Goal: Information Seeking & Learning: Understand process/instructions

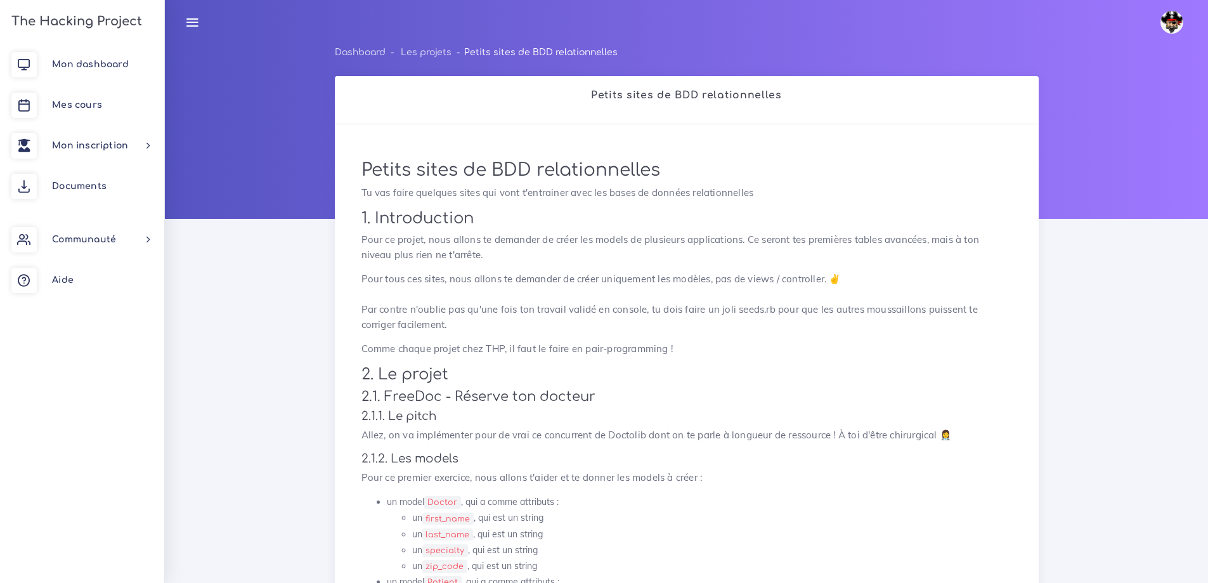
scroll to position [1760, 0]
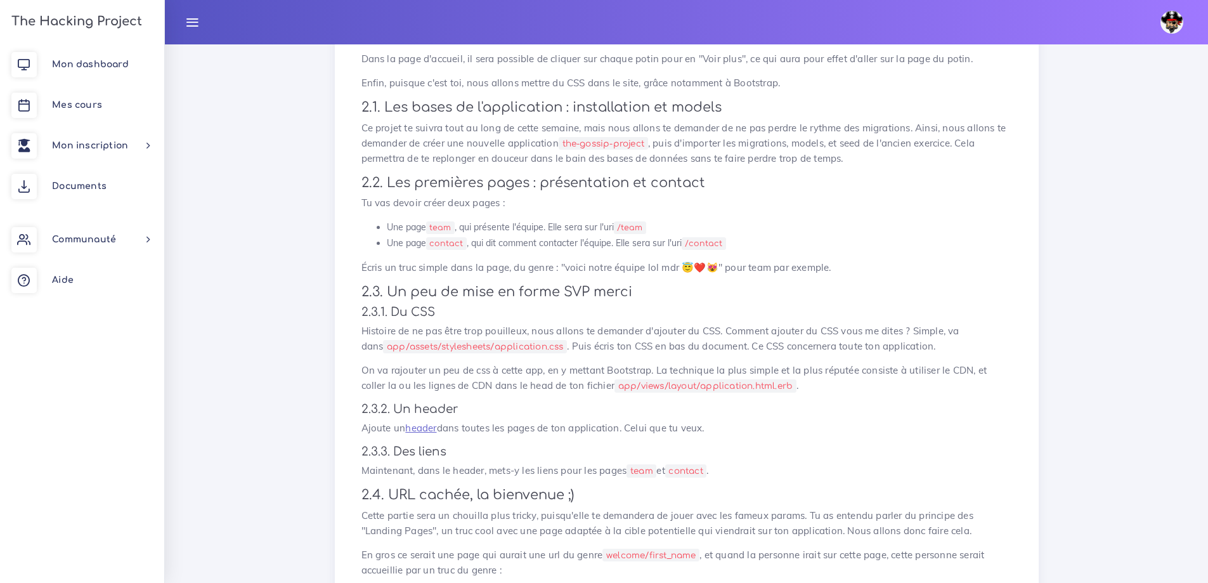
scroll to position [444, 0]
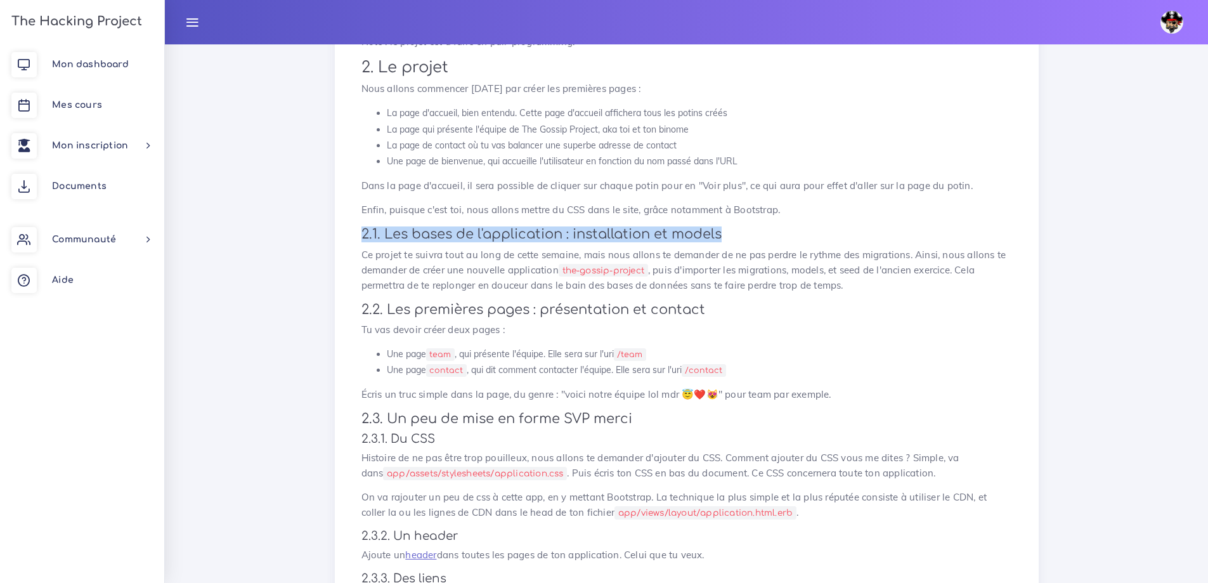
drag, startPoint x: 365, startPoint y: 229, endPoint x: 724, endPoint y: 225, distance: 359.0
click at [739, 226] on div "The Gossip Project, les premières views Nous allons te demander de faire une ap…" at bounding box center [686, 390] width 677 height 1375
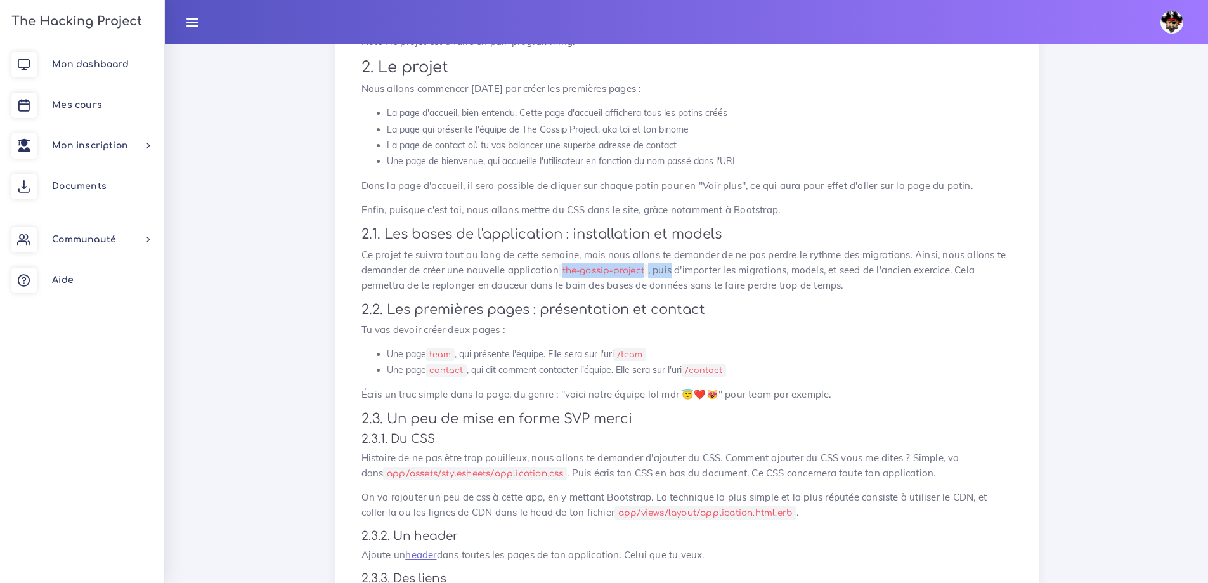
drag, startPoint x: 566, startPoint y: 271, endPoint x: 686, endPoint y: 266, distance: 120.0
click at [685, 266] on p "Ce projet te suivra tout au long de cette semaine, mais nous allons te demander…" at bounding box center [687, 270] width 651 height 46
click at [768, 261] on p "Ce projet te suivra tout au long de cette semaine, mais nous allons te demander…" at bounding box center [687, 270] width 651 height 46
drag, startPoint x: 732, startPoint y: 266, endPoint x: 957, endPoint y: 275, distance: 224.7
click at [957, 275] on p "Ce projet te suivra tout au long de cette semaine, mais nous allons te demander…" at bounding box center [687, 270] width 651 height 46
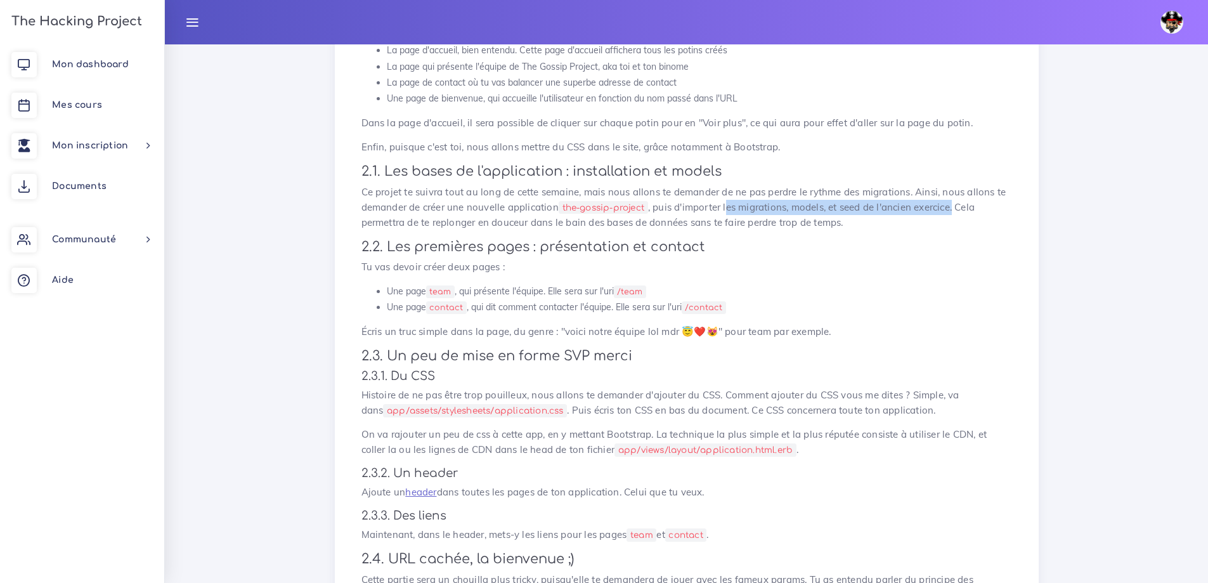
scroll to position [507, 0]
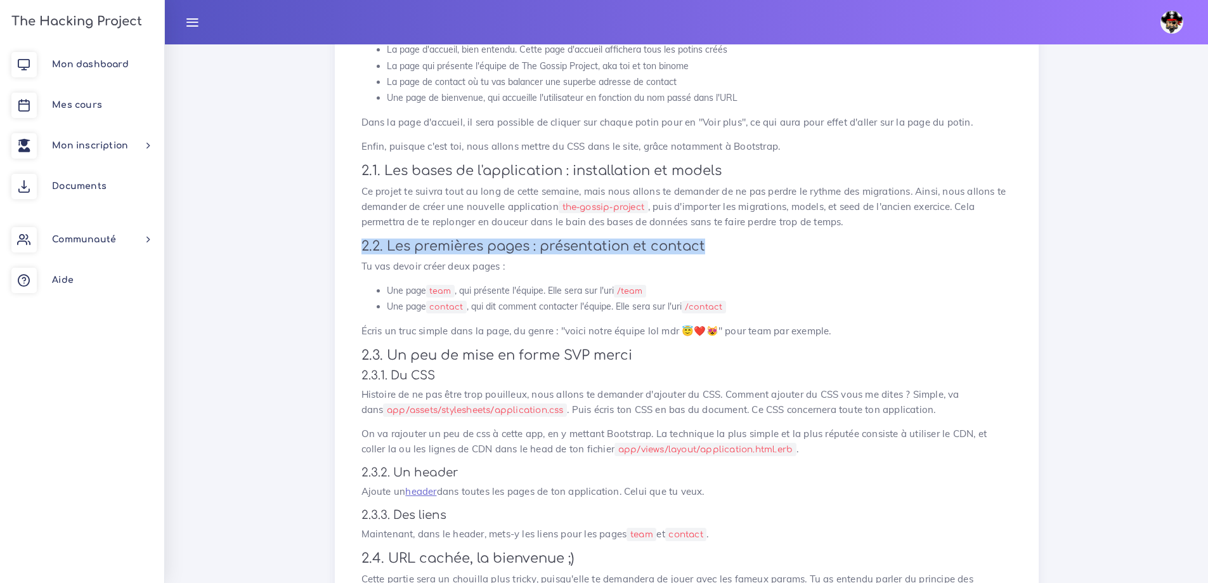
drag, startPoint x: 358, startPoint y: 243, endPoint x: 721, endPoint y: 249, distance: 362.9
click at [721, 249] on div "The Gossip Project, les premières views Nous allons te demander de faire une ap…" at bounding box center [686, 326] width 677 height 1375
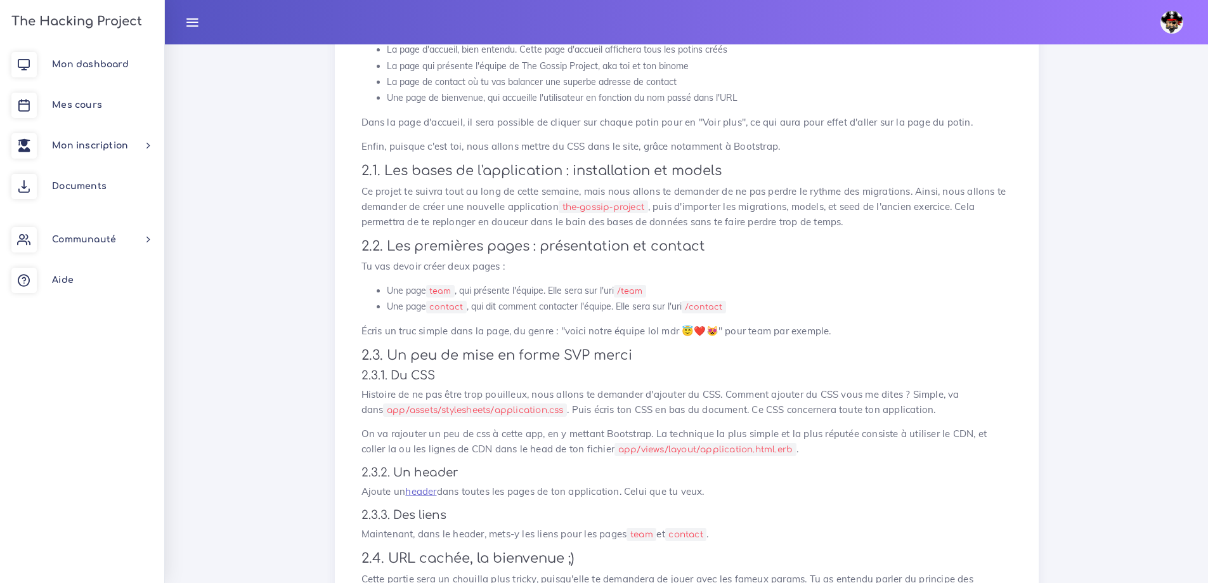
click at [542, 280] on div "The Gossip Project, les premières views Nous allons te demander de faire une ap…" at bounding box center [686, 326] width 677 height 1375
drag, startPoint x: 363, startPoint y: 268, endPoint x: 504, endPoint y: 275, distance: 141.6
click at [521, 274] on div "The Gossip Project, les premières views Nous allons te demander de faire une ap…" at bounding box center [686, 326] width 677 height 1375
click at [412, 289] on li "Une page team , qui présente l'équipe. Elle sera sur l'uri /team" at bounding box center [699, 291] width 625 height 16
drag, startPoint x: 474, startPoint y: 291, endPoint x: 641, endPoint y: 292, distance: 166.2
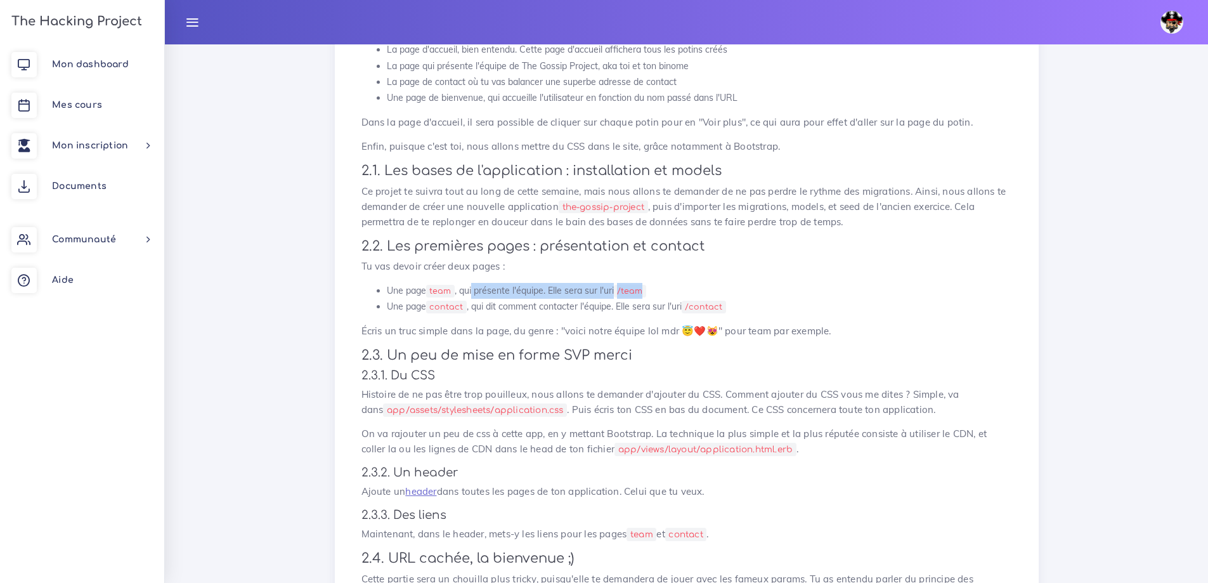
click at [643, 292] on li "Une page team , qui présente l'équipe. Elle sera sur l'uri /team" at bounding box center [699, 291] width 625 height 16
drag, startPoint x: 504, startPoint y: 313, endPoint x: 468, endPoint y: 309, distance: 35.8
click at [504, 313] on li "Une page contact , qui dit comment contacter l'équipe. Elle sera sur l'uri /con…" at bounding box center [699, 307] width 625 height 16
drag, startPoint x: 406, startPoint y: 304, endPoint x: 737, endPoint y: 310, distance: 331.2
click at [736, 311] on li "Une page contact , qui dit comment contacter l'équipe. Elle sera sur l'uri /con…" at bounding box center [699, 307] width 625 height 16
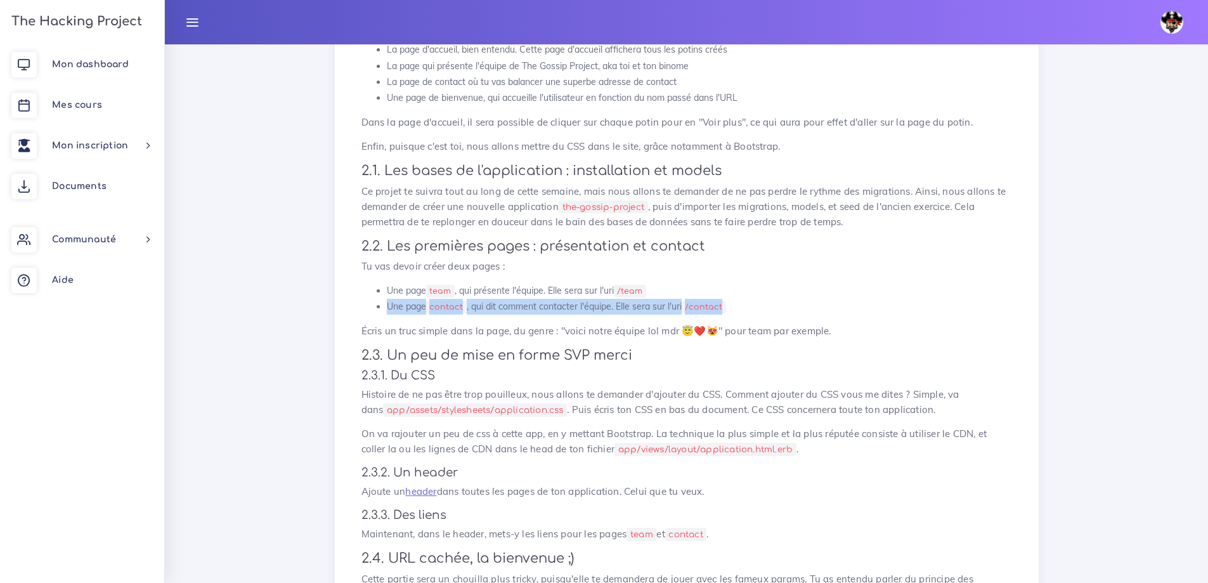
click at [762, 300] on li "Une page contact , qui dit comment contacter l'équipe. Elle sera sur l'uri /con…" at bounding box center [699, 307] width 625 height 16
drag, startPoint x: 744, startPoint y: 306, endPoint x: 382, endPoint y: 294, distance: 362.4
click at [382, 294] on ul "Une page team , qui présente l'équipe. Elle sera sur l'uri /team Une page conta…" at bounding box center [687, 299] width 651 height 32
copy ul "Une page team , qui présente l'équipe. Elle sera sur l'uri /team Une page conta…"
click at [537, 316] on div "The Gossip Project, les premières views Nous allons te demander de faire une ap…" at bounding box center [686, 326] width 677 height 1375
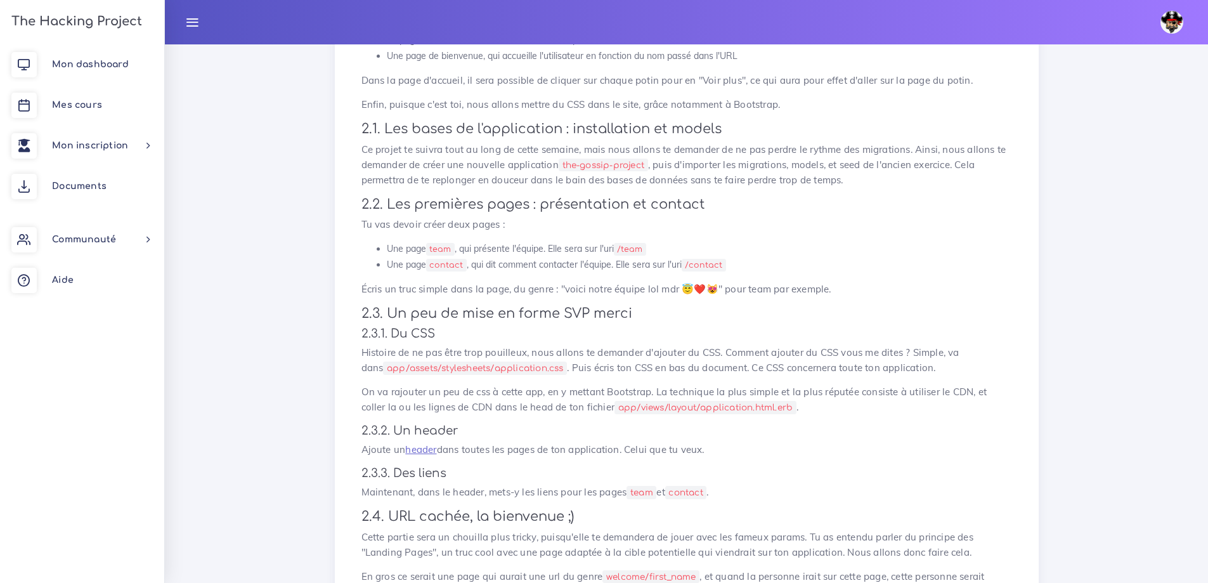
scroll to position [571, 0]
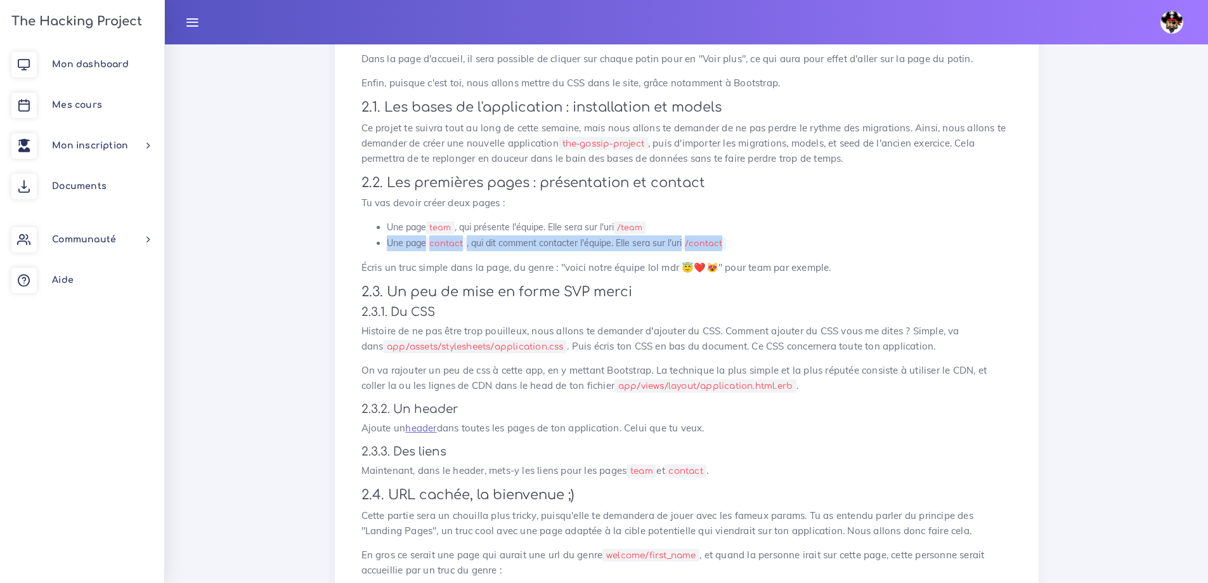
drag, startPoint x: 743, startPoint y: 245, endPoint x: 388, endPoint y: 238, distance: 355.3
click at [388, 238] on li "Une page contact , qui dit comment contacter l'équipe. Elle sera sur l'uri /con…" at bounding box center [699, 243] width 625 height 16
drag, startPoint x: 438, startPoint y: 232, endPoint x: 632, endPoint y: 228, distance: 194.1
click at [654, 226] on li "Une page team , qui présente l'équipe. Elle sera sur l'uri /team" at bounding box center [699, 227] width 625 height 16
click at [549, 233] on li "Une page team , qui présente l'équipe. Elle sera sur l'uri /team" at bounding box center [699, 227] width 625 height 16
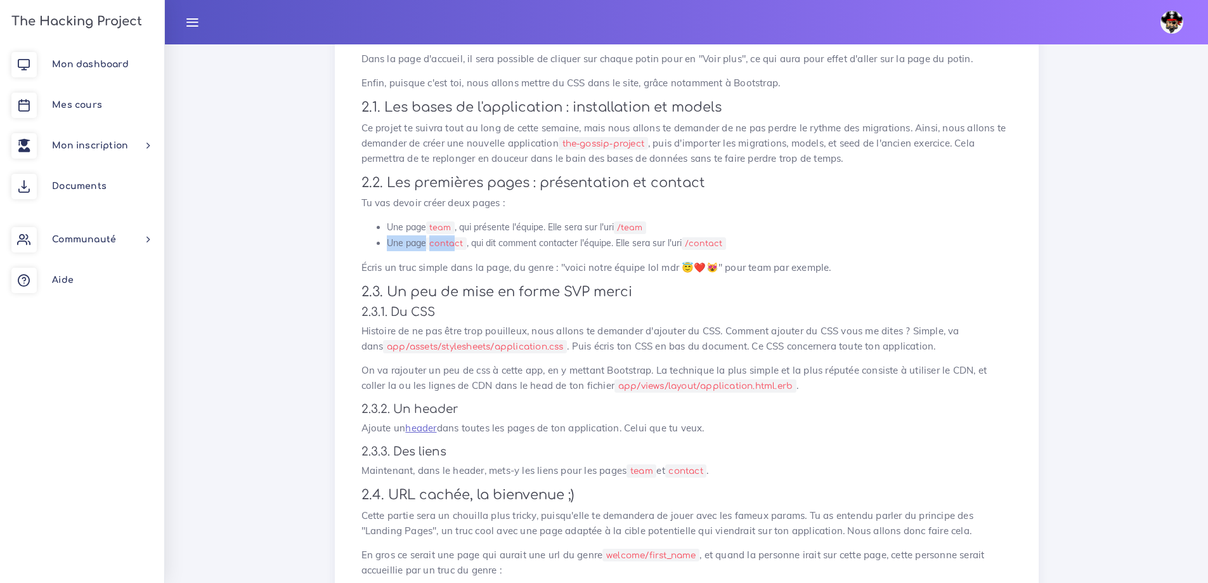
drag, startPoint x: 459, startPoint y: 247, endPoint x: 743, endPoint y: 234, distance: 283.8
click at [744, 234] on ul "Une page team , qui présente l'équipe. Elle sera sur l'uri /team Une page conta…" at bounding box center [687, 235] width 651 height 32
click at [530, 253] on div "The Gossip Project, les premières views Nous allons te demander de faire une ap…" at bounding box center [686, 263] width 677 height 1375
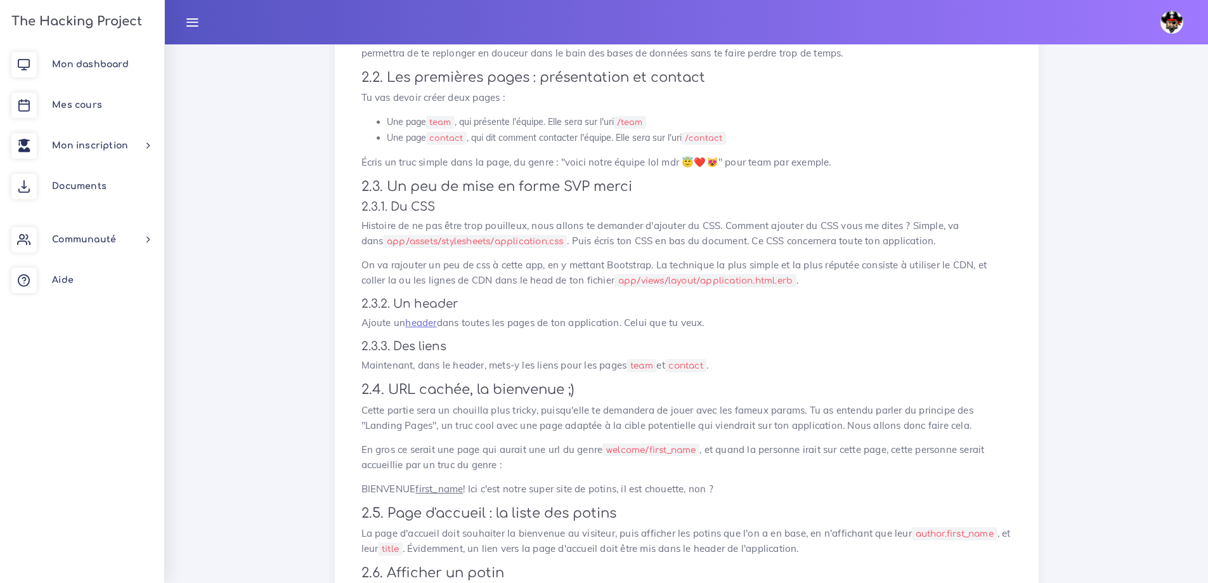
scroll to position [698, 0]
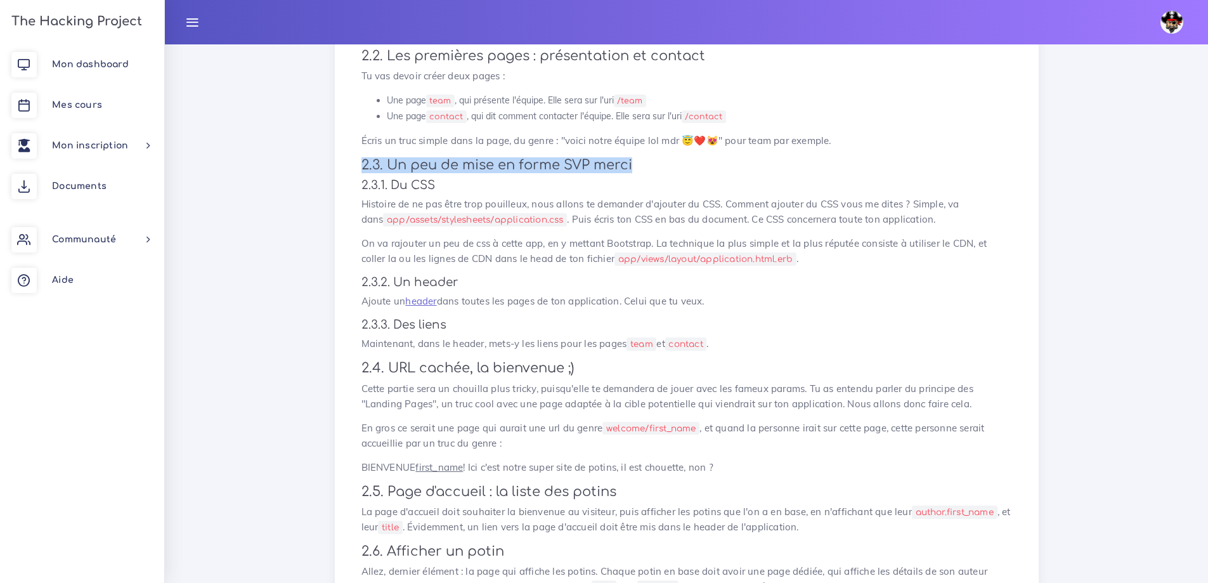
drag, startPoint x: 358, startPoint y: 165, endPoint x: 640, endPoint y: 164, distance: 281.6
click at [640, 164] on div "The Gossip Project, les premières views Nous allons te demander de faire une ap…" at bounding box center [686, 136] width 677 height 1375
click at [471, 180] on h4 "2.3.1. Du CSS" at bounding box center [687, 185] width 651 height 14
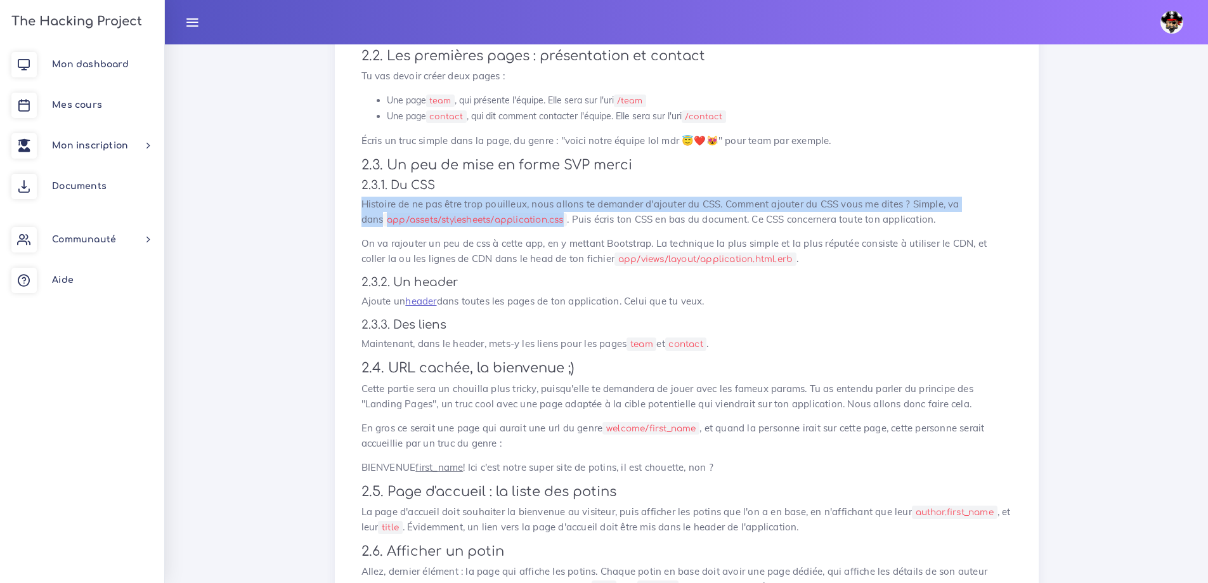
drag, startPoint x: 361, startPoint y: 204, endPoint x: 546, endPoint y: 219, distance: 185.2
click at [546, 219] on p "Histoire de ne pas être trop pouilleux, nous allons te demander d'ajouter du CS…" at bounding box center [687, 212] width 651 height 30
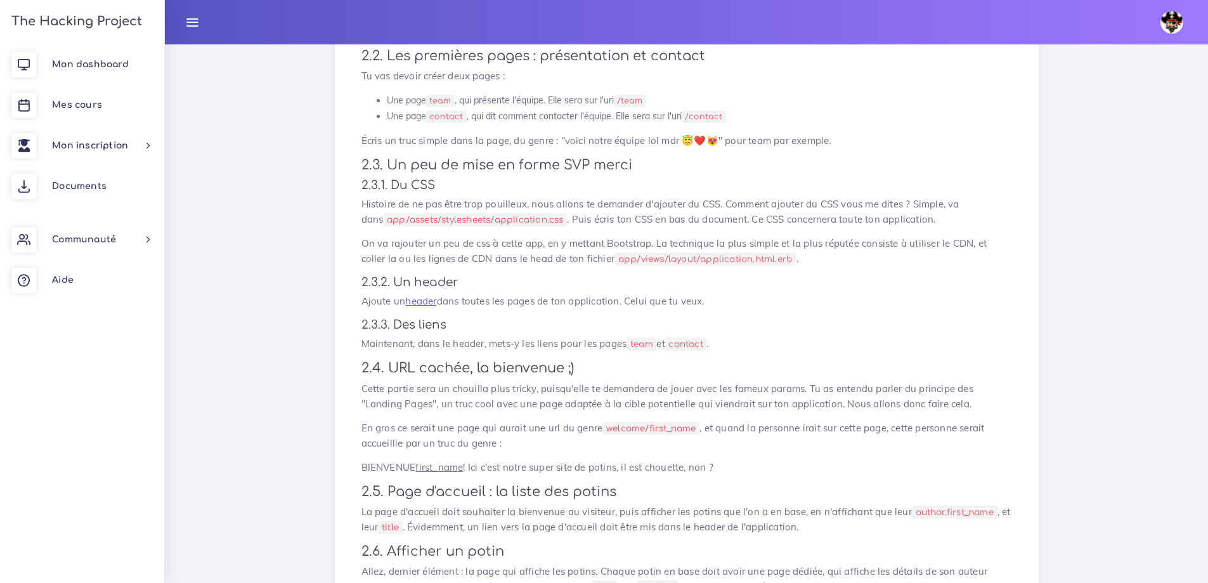
drag, startPoint x: 634, startPoint y: 232, endPoint x: 620, endPoint y: 235, distance: 15.1
click at [634, 232] on div "The Gossip Project, les premières views Nous allons te demander de faire une ap…" at bounding box center [686, 136] width 677 height 1375
drag, startPoint x: 575, startPoint y: 217, endPoint x: 825, endPoint y: 225, distance: 250.0
click at [833, 220] on p "Histoire de ne pas être trop pouilleux, nous allons te demander d'ajouter du CS…" at bounding box center [687, 212] width 651 height 30
click at [786, 233] on div "The Gossip Project, les premières views Nous allons te demander de faire une ap…" at bounding box center [686, 136] width 677 height 1375
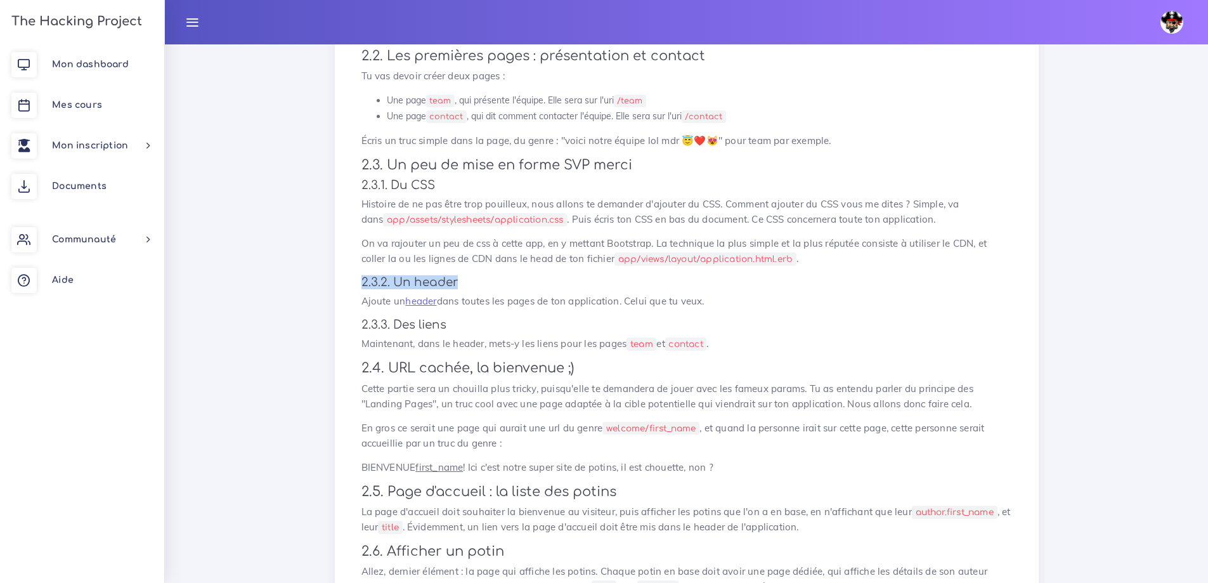
drag, startPoint x: 463, startPoint y: 282, endPoint x: 359, endPoint y: 279, distance: 104.1
click at [359, 279] on div "The Gossip Project, les premières views Nous allons te demander de faire une ap…" at bounding box center [686, 136] width 677 height 1375
drag, startPoint x: 362, startPoint y: 299, endPoint x: 733, endPoint y: 302, distance: 371.1
click at [733, 303] on p "Ajoute un header dans toutes les pages de ton application. Celui que tu veux." at bounding box center [687, 301] width 651 height 15
click at [732, 310] on div "The Gossip Project, les premières views Nous allons te demander de faire une ap…" at bounding box center [686, 136] width 677 height 1375
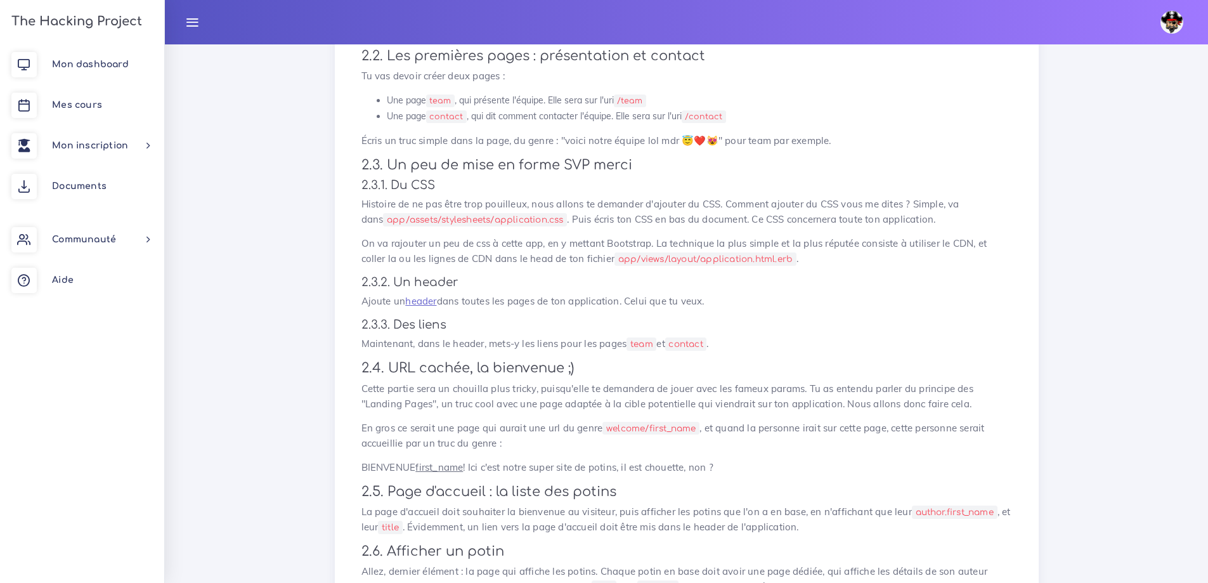
drag, startPoint x: 716, startPoint y: 299, endPoint x: 358, endPoint y: 304, distance: 357.8
click at [355, 307] on div "The Gossip Project, les premières views Nous allons te demander de faire une ap…" at bounding box center [686, 136] width 677 height 1375
click at [372, 294] on p "Ajoute un header dans toutes les pages de ton application. Celui que tu veux." at bounding box center [687, 301] width 651 height 15
drag, startPoint x: 360, startPoint y: 300, endPoint x: 746, endPoint y: 296, distance: 385.7
click at [746, 296] on div "The Gossip Project, les premières views Nous allons te demander de faire une ap…" at bounding box center [686, 136] width 677 height 1375
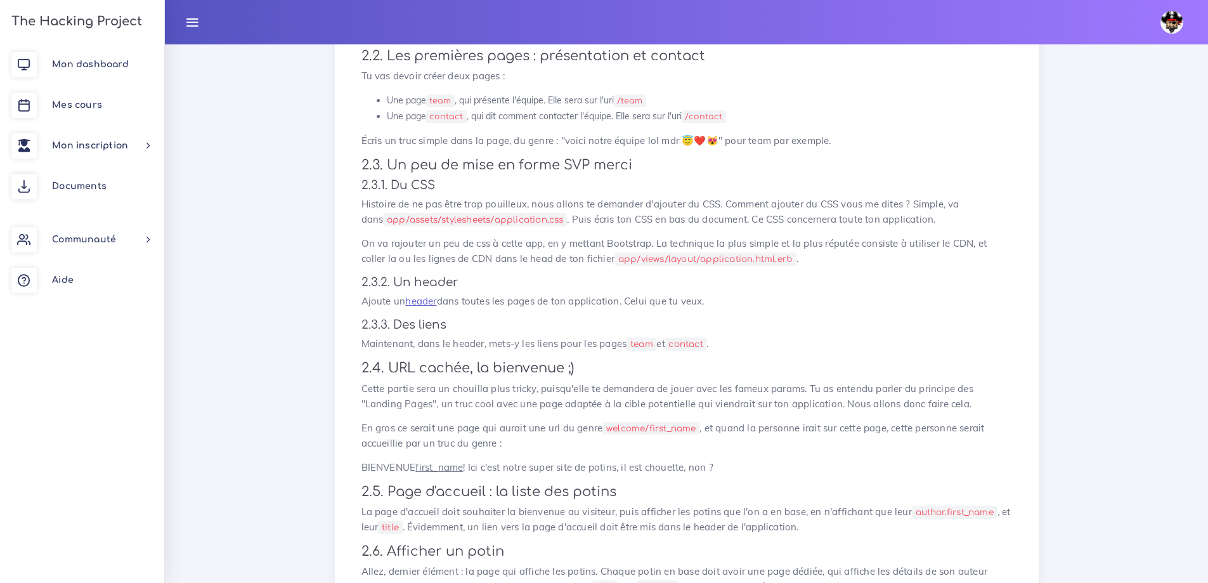
click at [746, 296] on p "Ajoute un header dans toutes les pages de ton application. Celui que tu veux." at bounding box center [687, 301] width 651 height 15
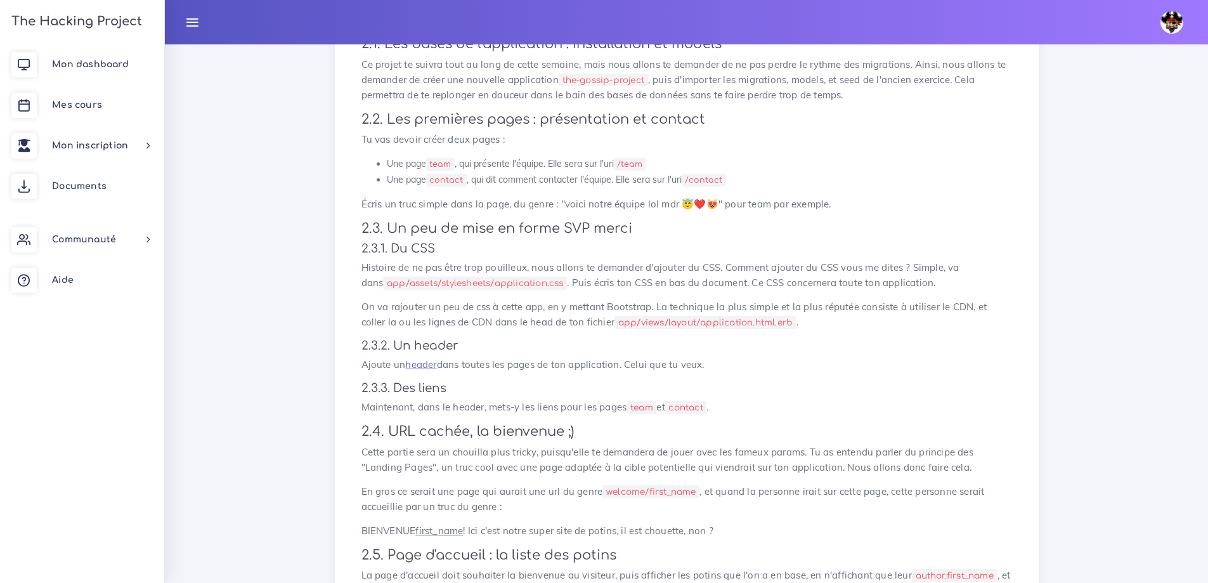
drag, startPoint x: 360, startPoint y: 343, endPoint x: 716, endPoint y: 366, distance: 356.6
click at [716, 366] on div "The Gossip Project, les premières views Nous allons te demander de faire une ap…" at bounding box center [686, 199] width 677 height 1375
click at [715, 354] on div "The Gossip Project, les premières views Nous allons te demander de faire une ap…" at bounding box center [686, 199] width 677 height 1375
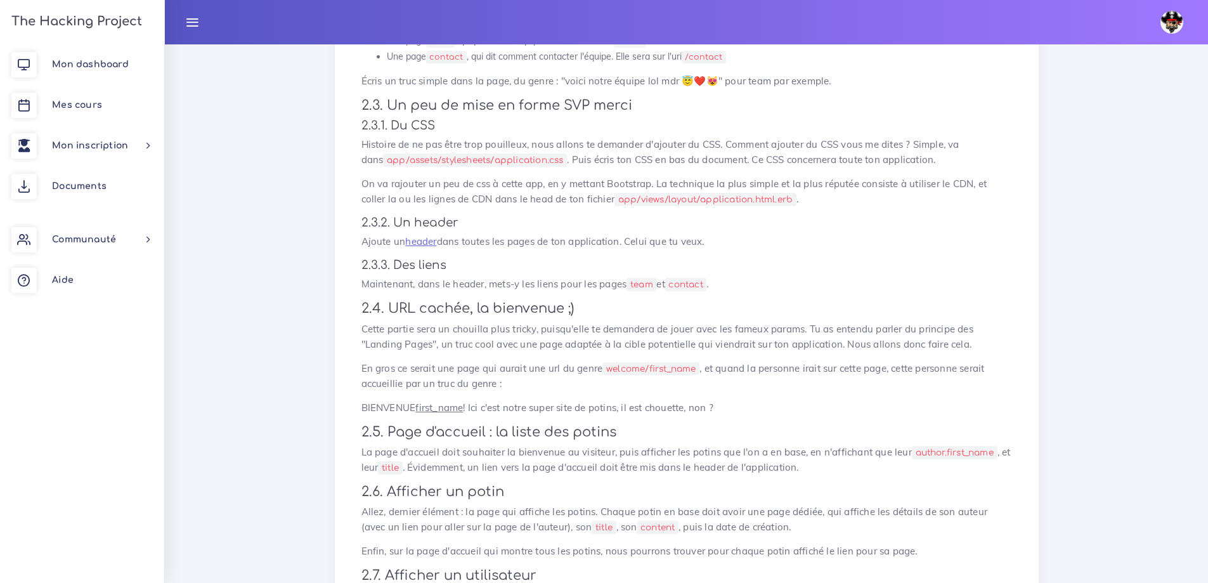
scroll to position [761, 0]
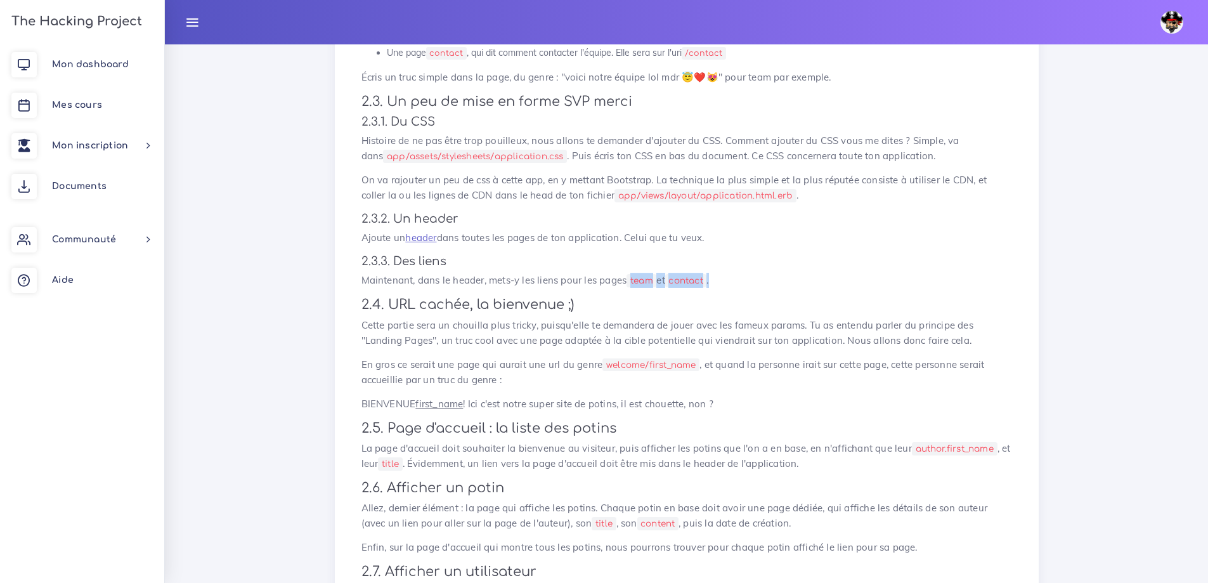
drag, startPoint x: 654, startPoint y: 281, endPoint x: 734, endPoint y: 282, distance: 79.9
click at [734, 282] on p "Maintenant, dans le header, mets-y les liens pour les pages team et contact ." at bounding box center [687, 280] width 651 height 15
click at [572, 327] on p "Cette partie sera un chouilla plus tricky, puisqu'elle te demandera de jouer av…" at bounding box center [687, 333] width 651 height 30
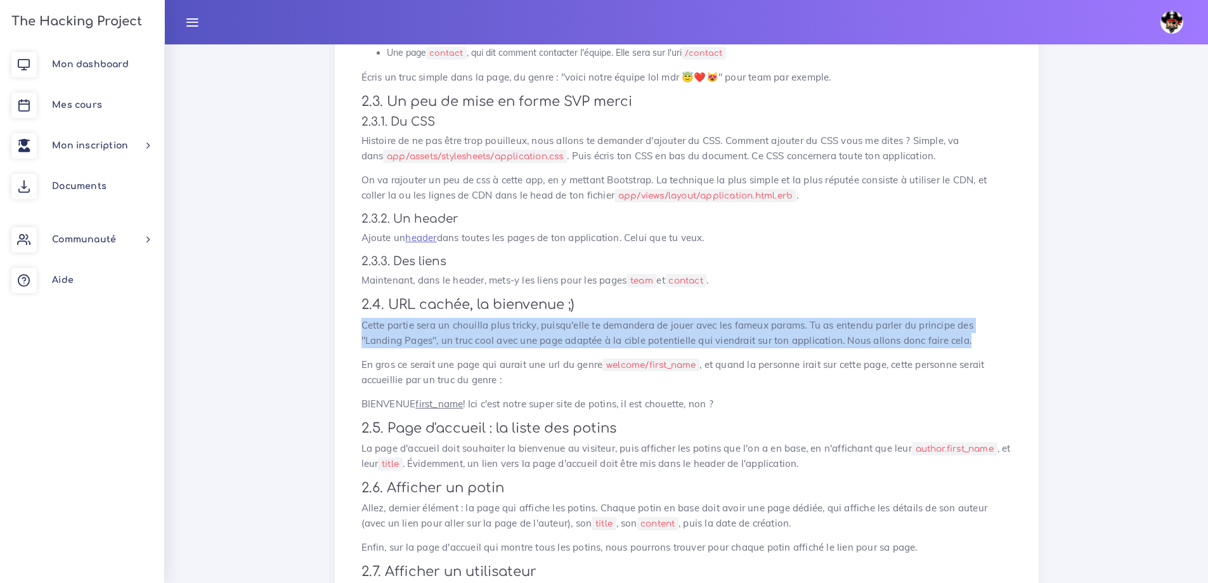
drag, startPoint x: 362, startPoint y: 328, endPoint x: 832, endPoint y: 371, distance: 472.0
click at [972, 343] on p "Cette partie sera un chouilla plus tricky, puisqu'elle te demandera de jouer av…" at bounding box center [687, 333] width 651 height 30
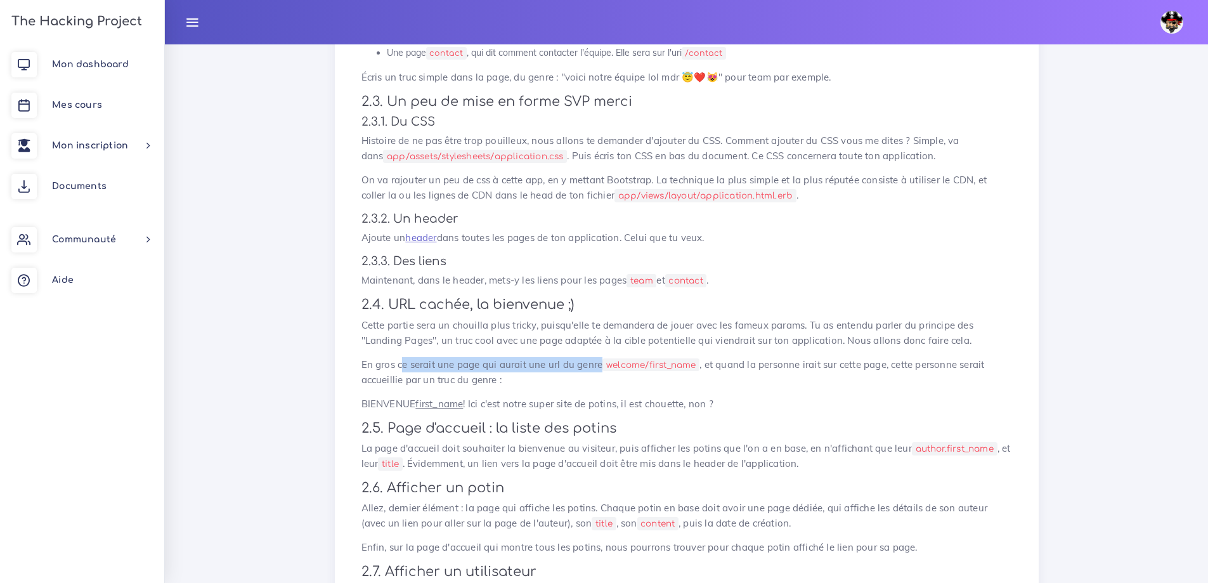
drag, startPoint x: 424, startPoint y: 367, endPoint x: 604, endPoint y: 360, distance: 180.3
click at [600, 360] on p "En gros ce serait une page qui aurait une url du genre welcome/first_name , et …" at bounding box center [687, 372] width 651 height 30
drag, startPoint x: 610, startPoint y: 364, endPoint x: 699, endPoint y: 363, distance: 88.8
click at [699, 363] on code "welcome/first_name" at bounding box center [651, 364] width 97 height 13
drag, startPoint x: 367, startPoint y: 400, endPoint x: 740, endPoint y: 402, distance: 373.0
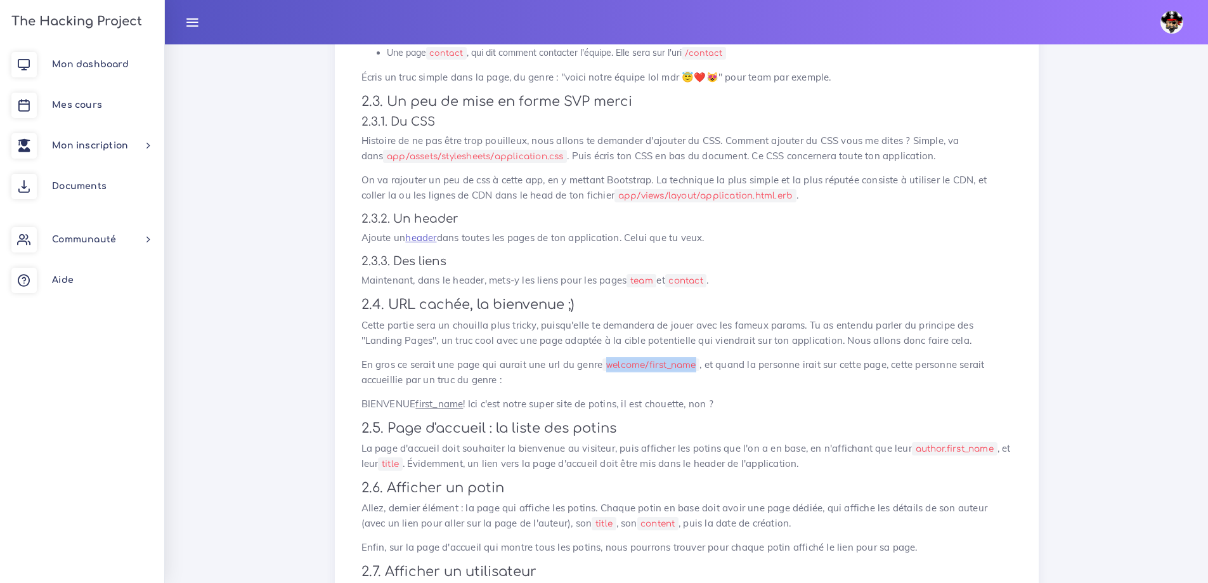
click at [740, 402] on p "BIENVENUE first_name ! Ici c'est notre super site de potins, il est chouette, n…" at bounding box center [687, 403] width 651 height 15
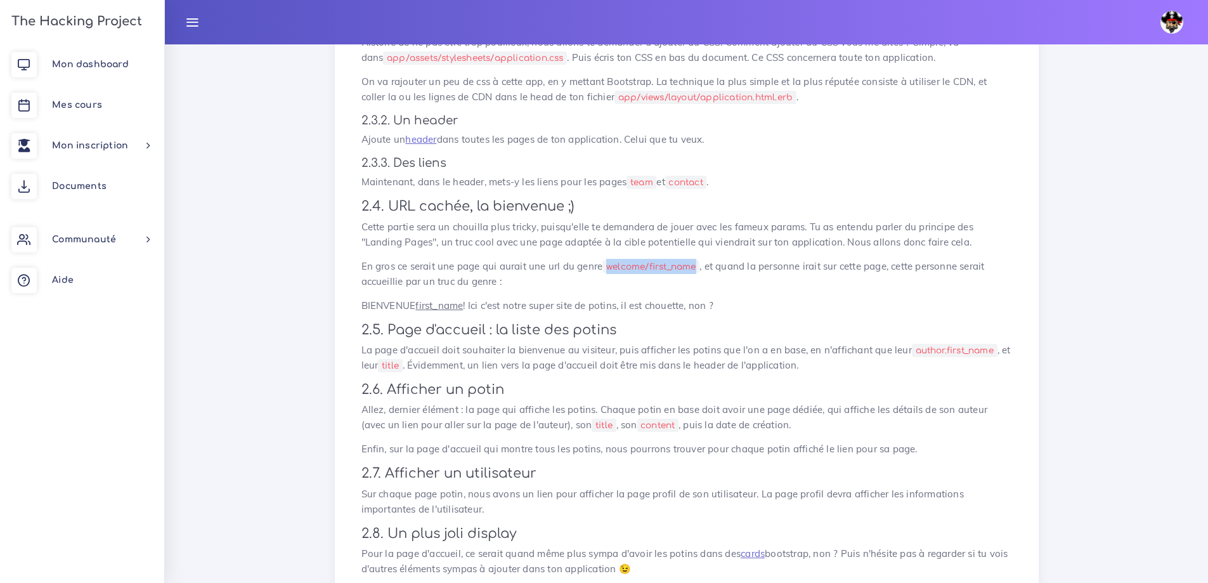
scroll to position [888, 0]
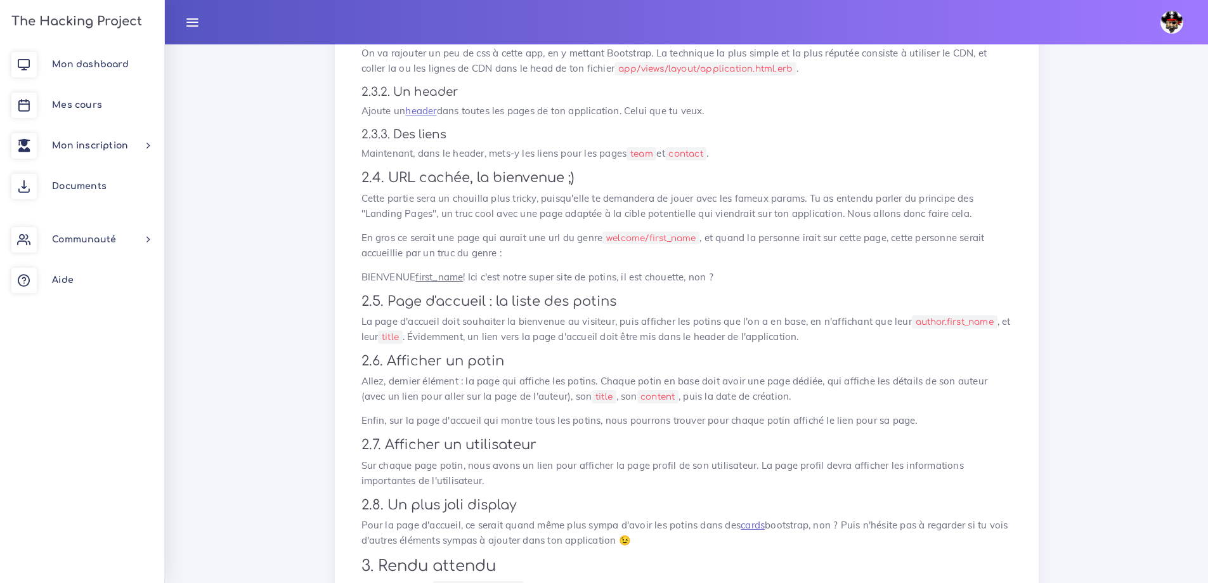
click at [549, 318] on p "La page d'accueil doit souhaiter la bienvenue au visiteur, puis afficher les po…" at bounding box center [687, 329] width 651 height 30
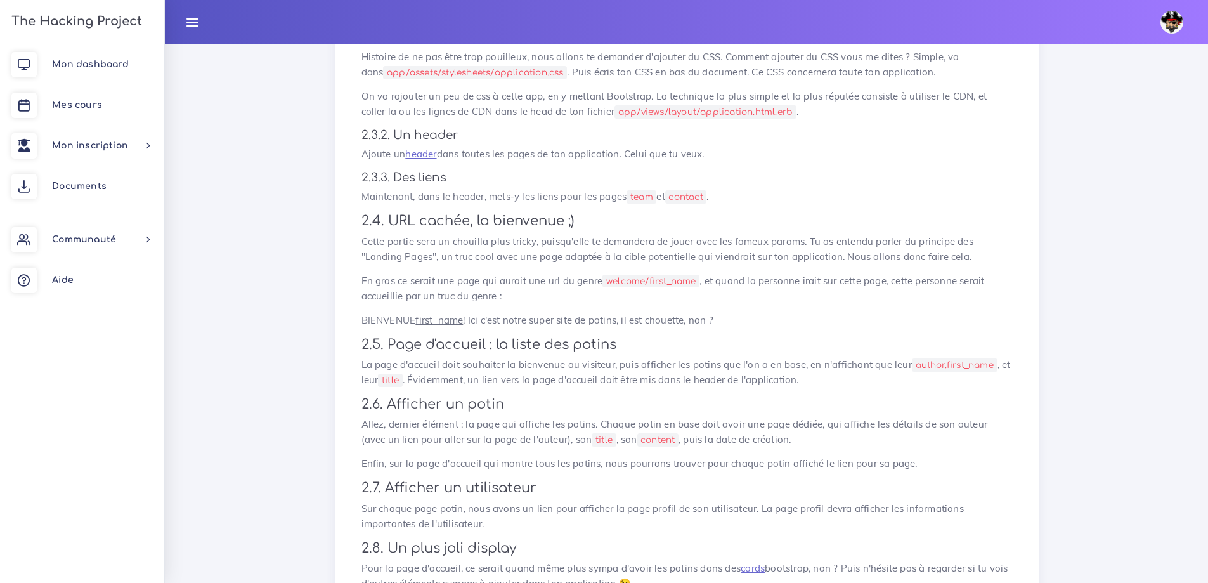
scroll to position [825, 0]
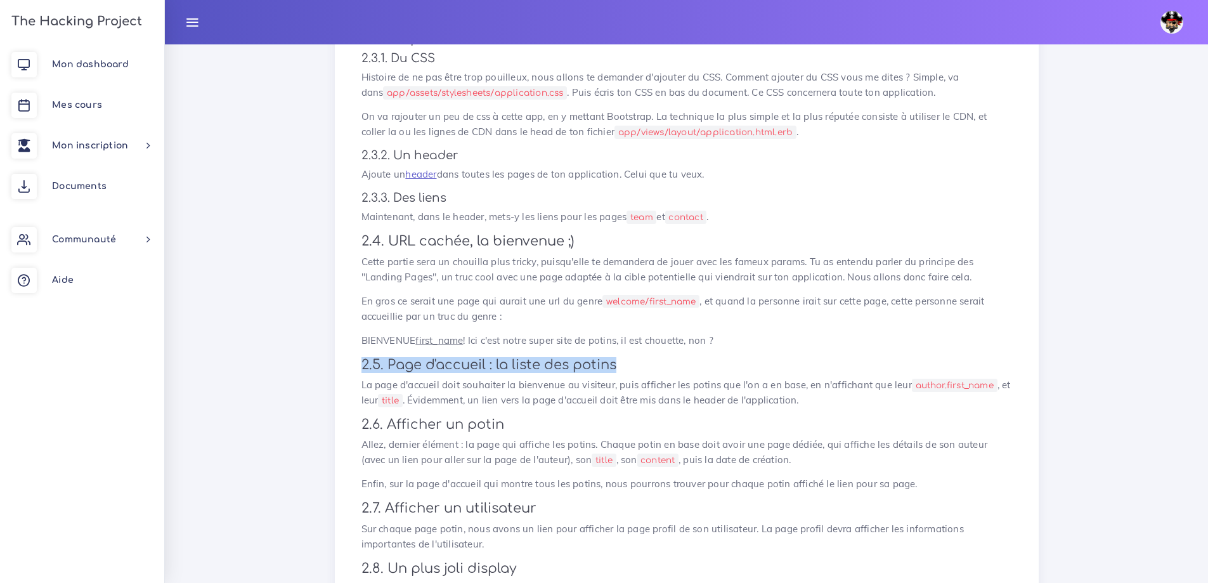
drag, startPoint x: 355, startPoint y: 367, endPoint x: 636, endPoint y: 358, distance: 281.1
click at [636, 358] on div "The Gossip Project, les premières views Nous allons te demander de faire une ap…" at bounding box center [686, 9] width 677 height 1375
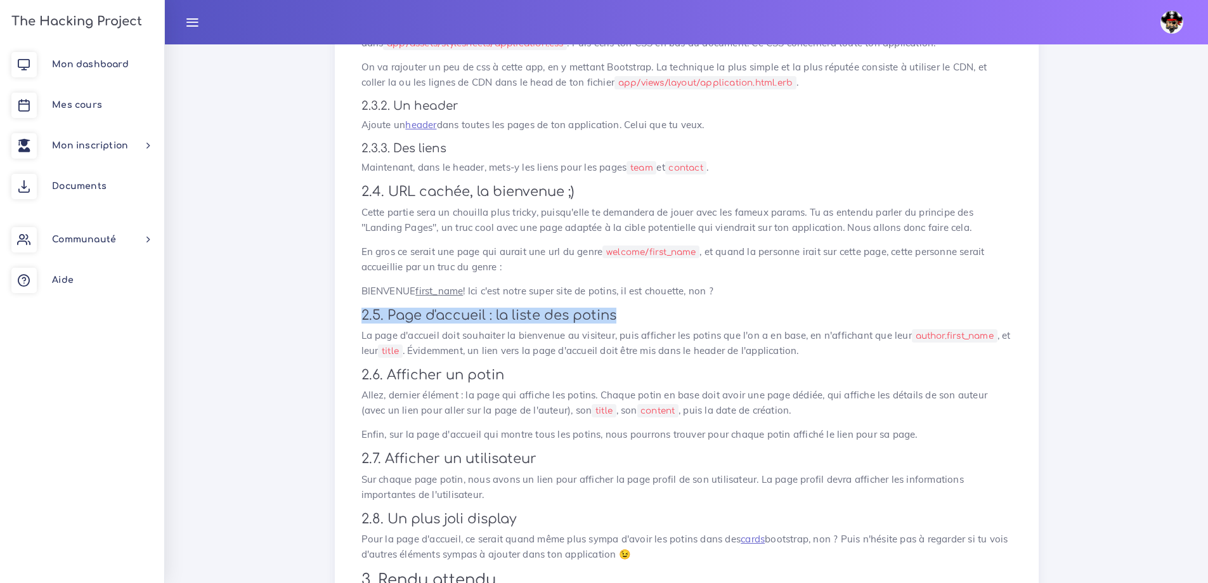
scroll to position [888, 0]
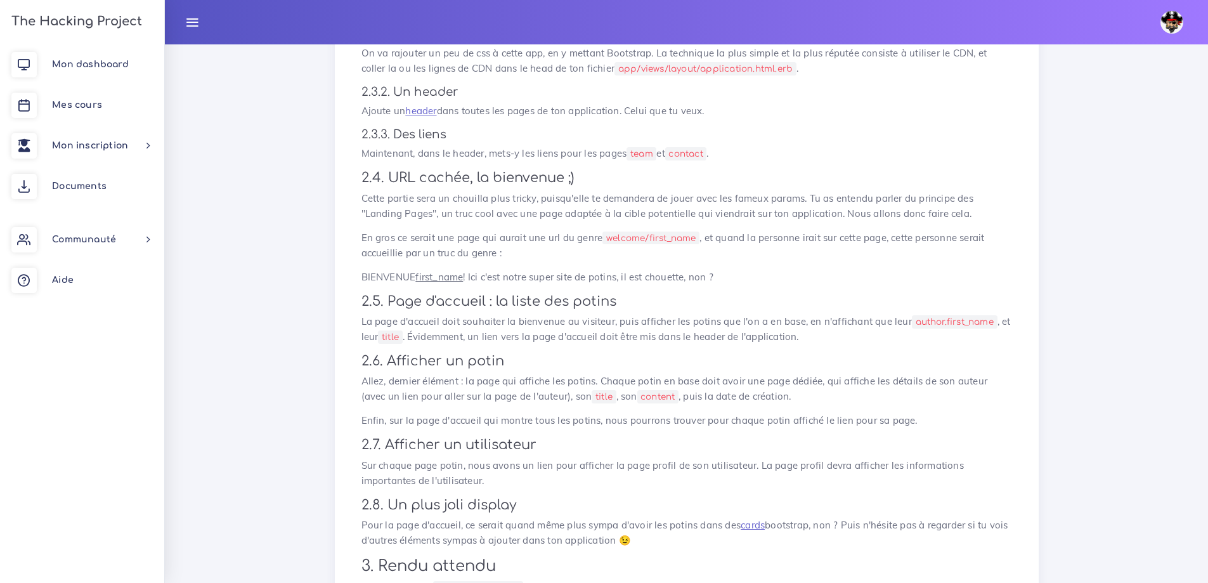
click at [384, 319] on p "La page d'accueil doit souhaiter la bienvenue au visiteur, puis afficher les po…" at bounding box center [687, 329] width 651 height 30
drag, startPoint x: 370, startPoint y: 323, endPoint x: 504, endPoint y: 324, distance: 133.8
click at [504, 324] on p "La page d'accueil doit souhaiter la bienvenue au visiteur, puis afficher les po…" at bounding box center [687, 329] width 651 height 30
click at [572, 319] on p "La page d'accueil doit souhaiter la bienvenue au visiteur, puis afficher les po…" at bounding box center [687, 329] width 651 height 30
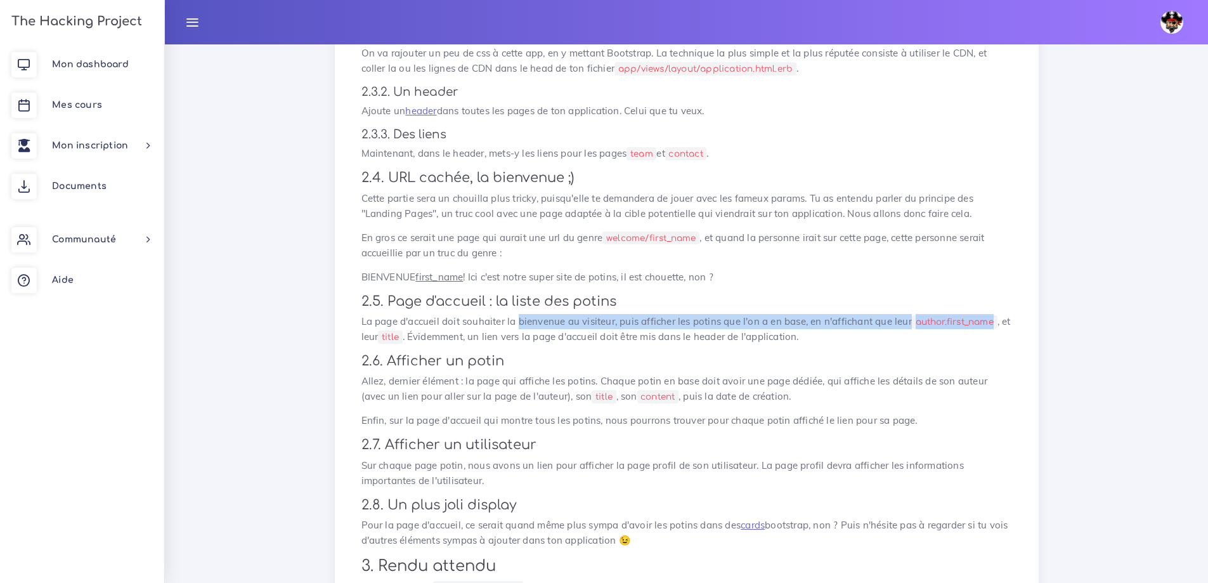
drag, startPoint x: 519, startPoint y: 325, endPoint x: 984, endPoint y: 315, distance: 464.4
click at [998, 315] on p "La page d'accueil doit souhaiter la bienvenue au visiteur, puis afficher les po…" at bounding box center [687, 329] width 651 height 30
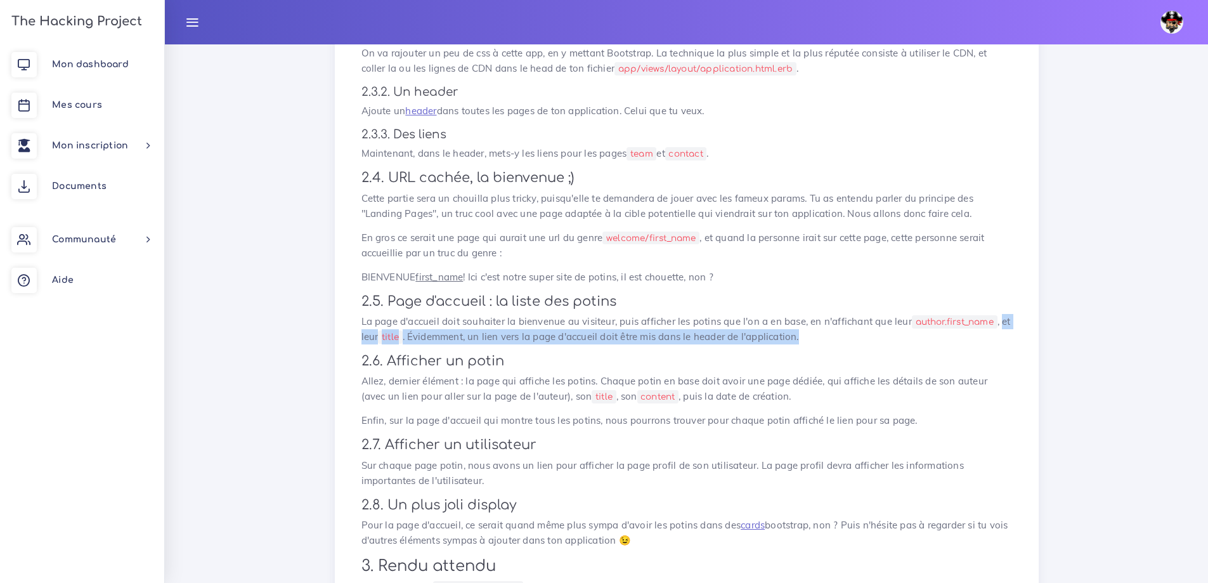
drag, startPoint x: 359, startPoint y: 337, endPoint x: 827, endPoint y: 337, distance: 467.5
drag, startPoint x: 801, startPoint y: 333, endPoint x: 828, endPoint y: 334, distance: 26.6
click at [802, 333] on p "La page d'accueil doit souhaiter la bienvenue au visiteur, puis afficher les po…" at bounding box center [687, 329] width 651 height 30
click at [835, 334] on p "La page d'accueil doit souhaiter la bienvenue au visiteur, puis afficher les po…" at bounding box center [687, 329] width 651 height 30
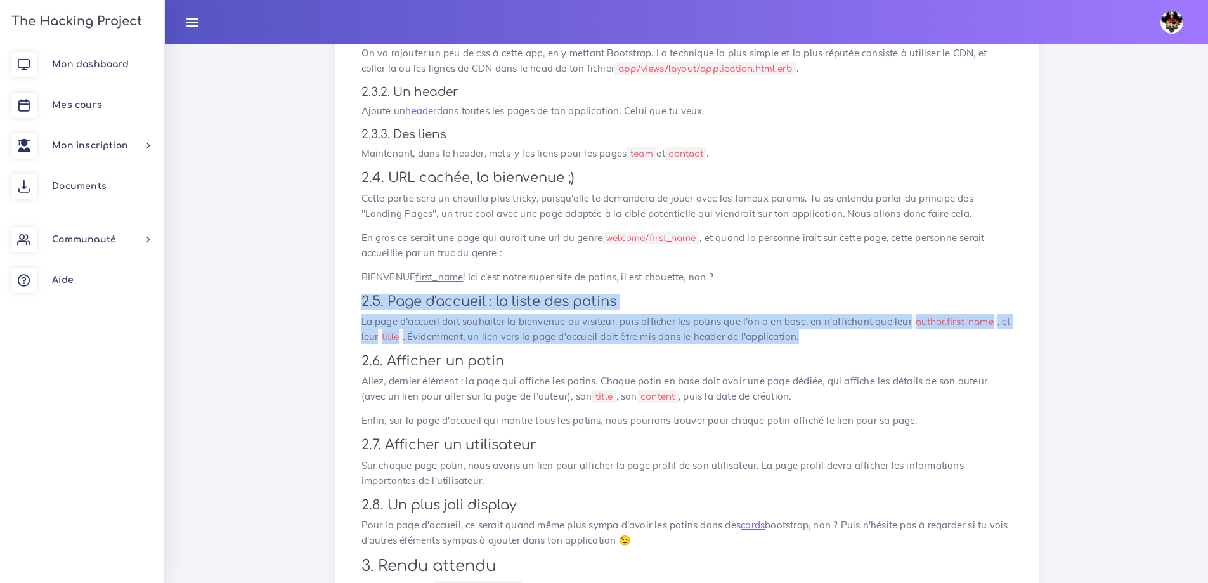
drag, startPoint x: 855, startPoint y: 343, endPoint x: 363, endPoint y: 300, distance: 493.5
copy div "2.5. Page d'accueil : la liste des potins La page d'accueil doit souhaiter la b…"
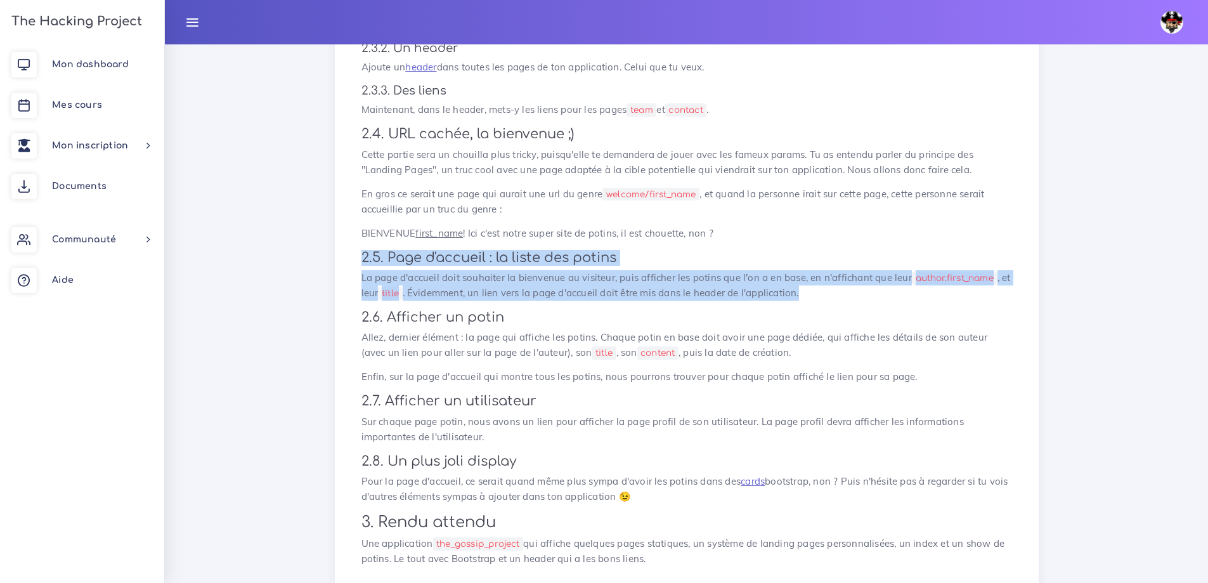
scroll to position [951, 0]
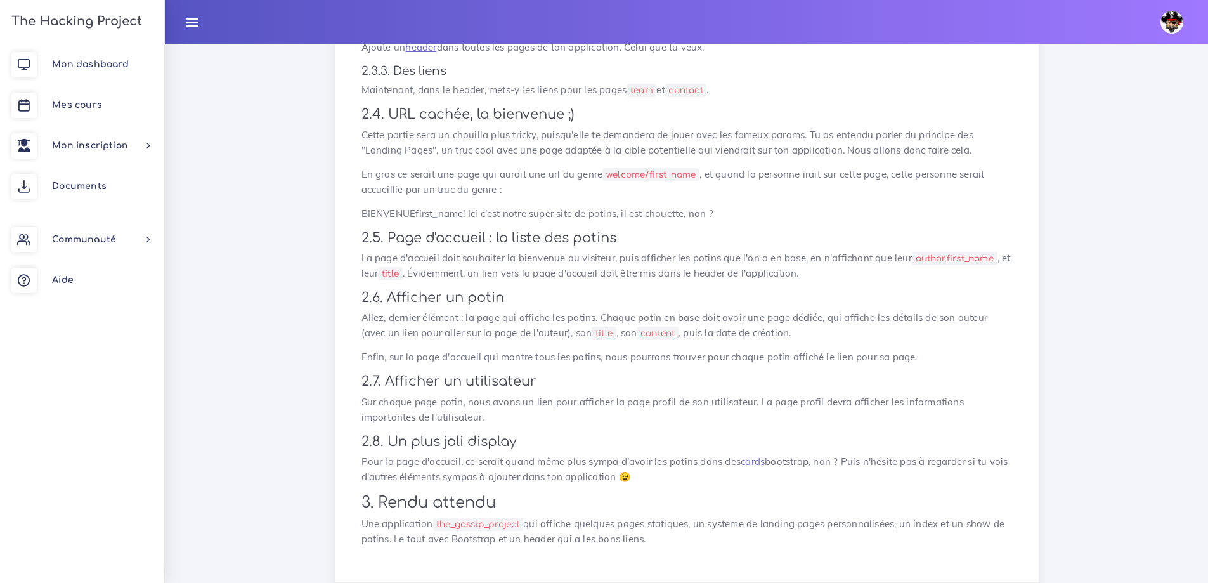
click at [547, 318] on p "Allez, dernier élément : la page qui affiche les potins. Chaque potin en base d…" at bounding box center [687, 325] width 651 height 30
drag, startPoint x: 395, startPoint y: 229, endPoint x: 639, endPoint y: 232, distance: 244.9
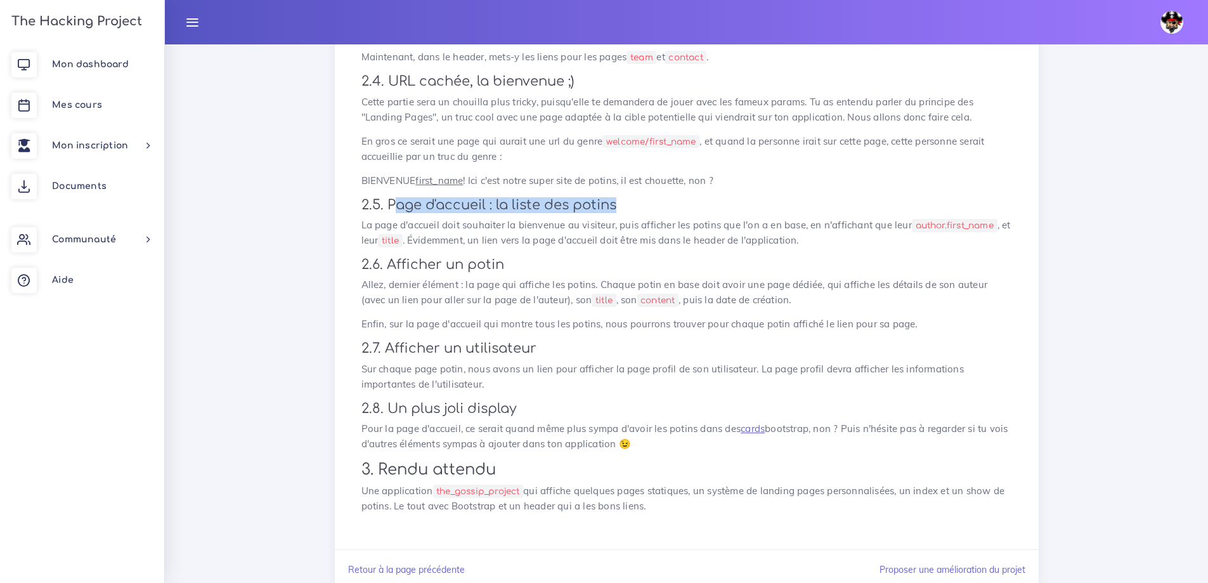
scroll to position [1015, 0]
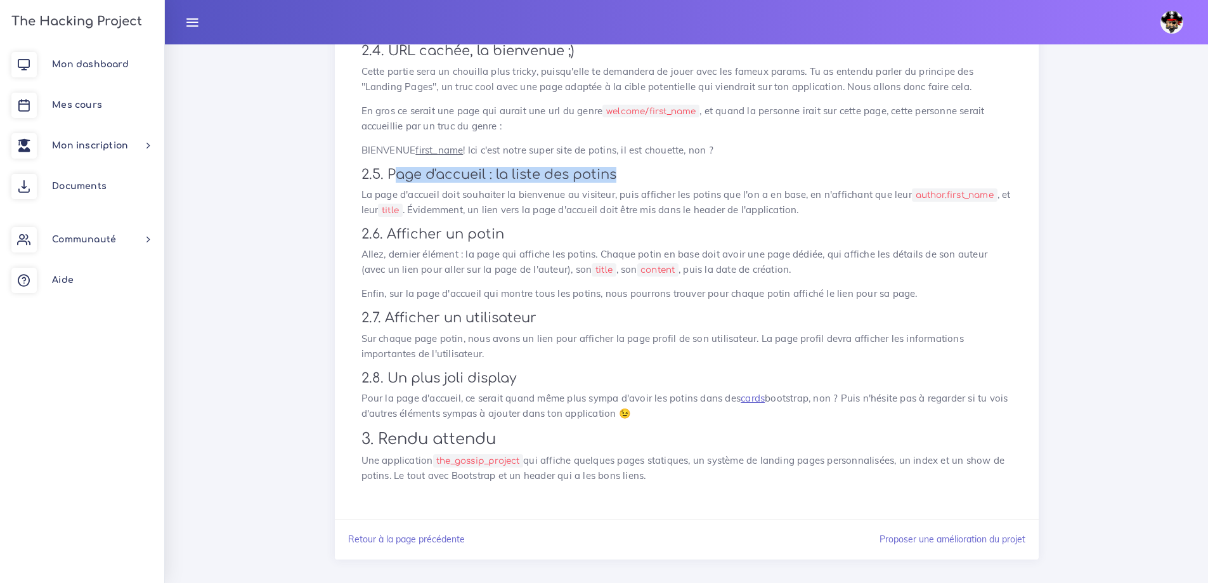
click at [591, 214] on p "La page d'accueil doit souhaiter la bienvenue au visiteur, puis afficher les po…" at bounding box center [687, 202] width 651 height 30
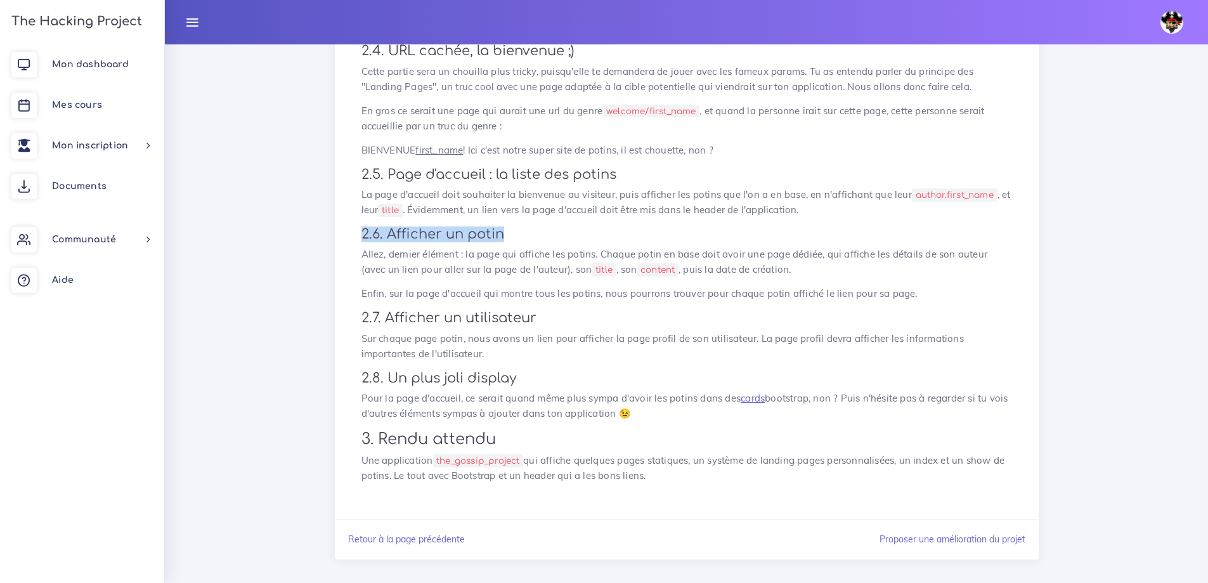
drag, startPoint x: 396, startPoint y: 235, endPoint x: 516, endPoint y: 230, distance: 120.0
click at [439, 248] on p "Allez, dernier élément : la page qui affiche les potins. Chaque potin en base d…" at bounding box center [687, 262] width 651 height 30
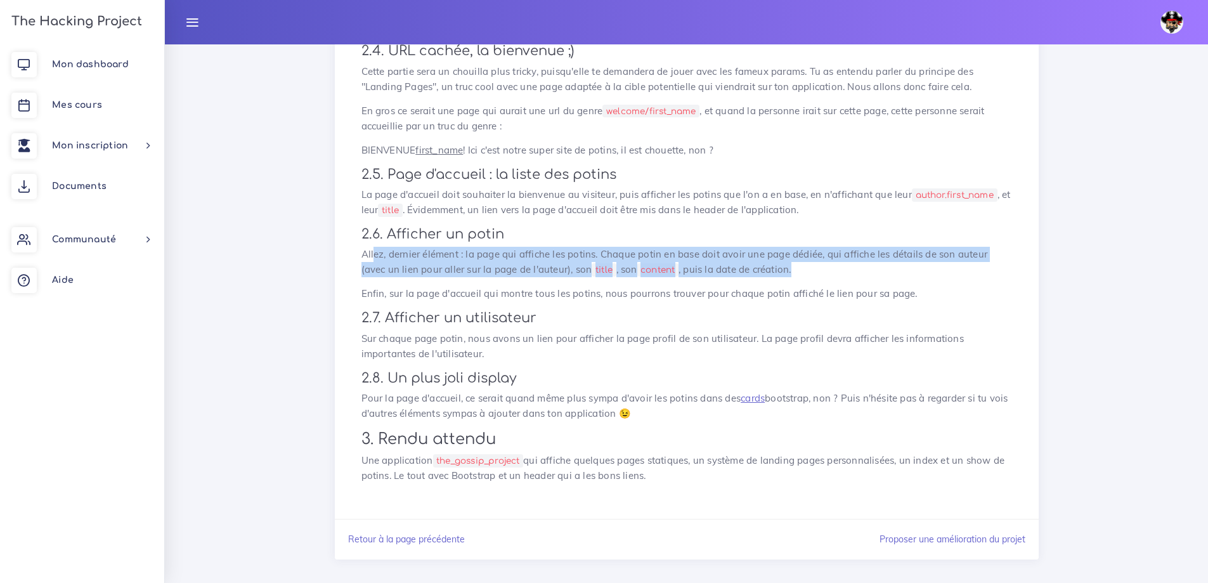
drag, startPoint x: 414, startPoint y: 254, endPoint x: 794, endPoint y: 271, distance: 381.0
click at [770, 273] on p "Allez, dernier élément : la page qui affiche les potins. Chaque potin en base d…" at bounding box center [687, 262] width 651 height 30
drag, startPoint x: 810, startPoint y: 269, endPoint x: 791, endPoint y: 268, distance: 19.1
click at [810, 269] on p "Allez, dernier élément : la page qui affiche les potins. Chaque potin en base d…" at bounding box center [687, 262] width 651 height 30
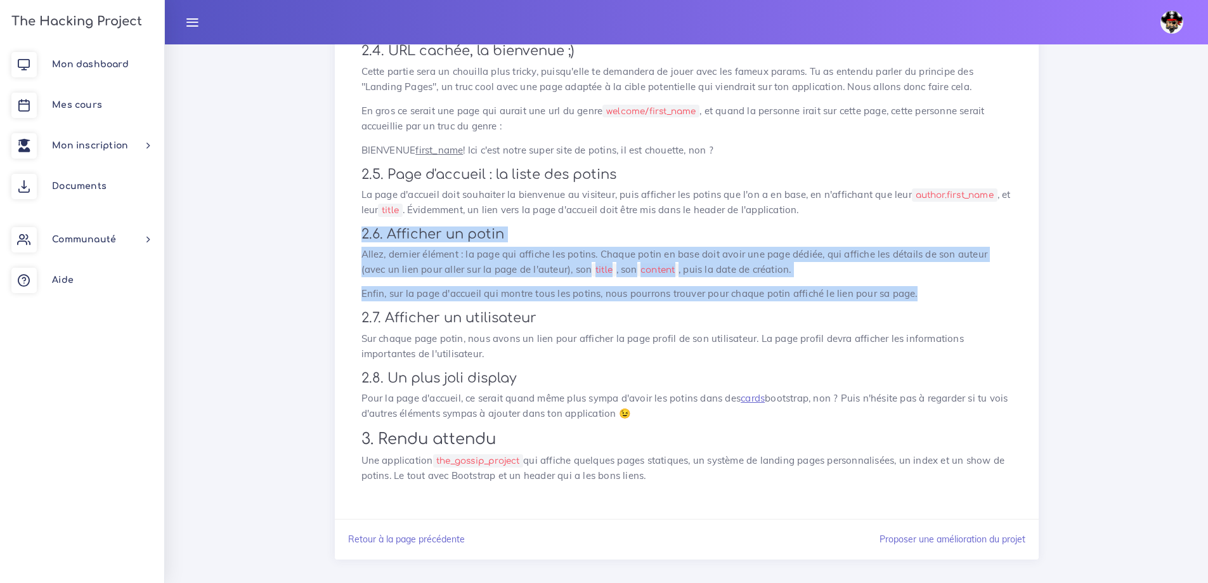
drag, startPoint x: 359, startPoint y: 231, endPoint x: 932, endPoint y: 285, distance: 576.0
copy div "2.6. Afficher un potin Allez, dernier élément : la page qui affiche les potins.…"
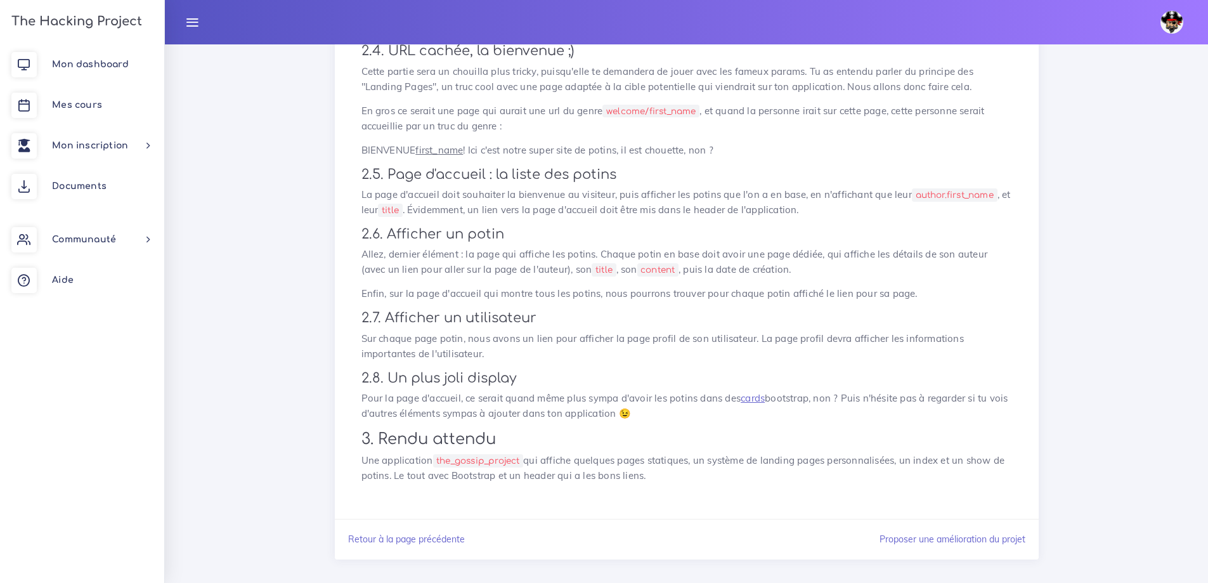
click at [498, 348] on p "Sur chaque page potin, nous avons un lien pour afficher la page profil de son u…" at bounding box center [687, 346] width 651 height 30
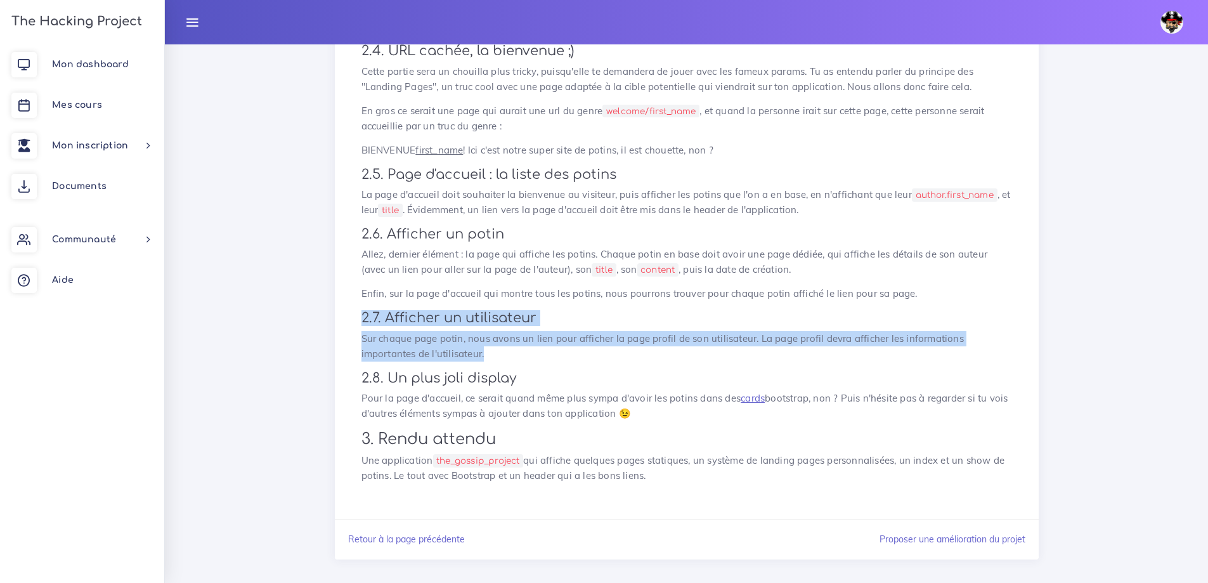
drag, startPoint x: 350, startPoint y: 313, endPoint x: 510, endPoint y: 357, distance: 165.7
click at [509, 357] on p "Sur chaque page potin, nous avons un lien pour afficher la page profil de son u…" at bounding box center [687, 346] width 651 height 30
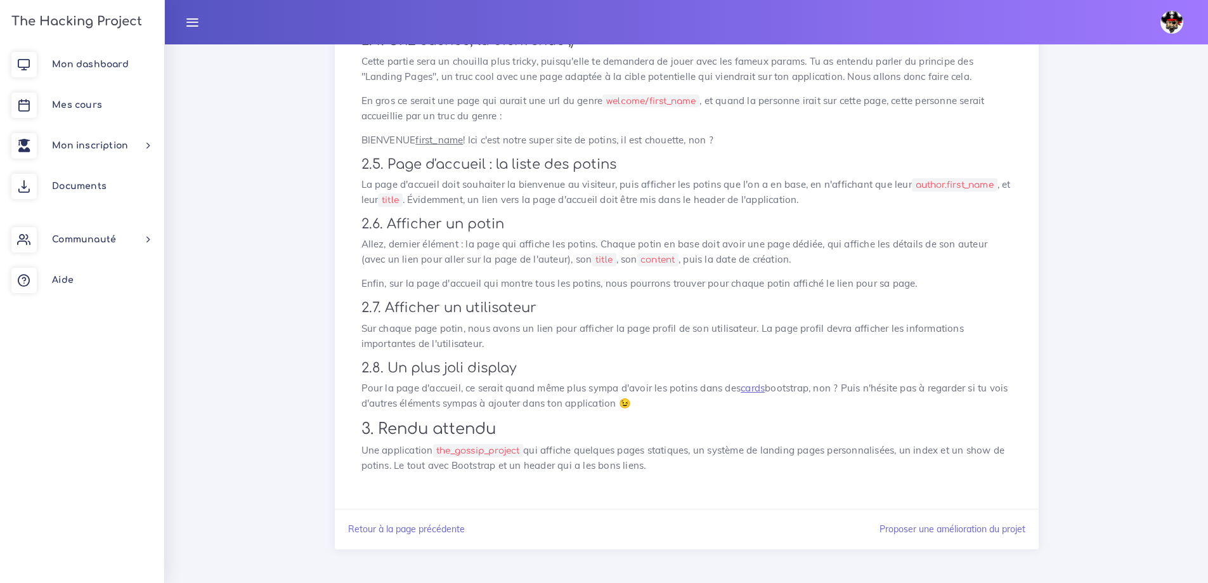
scroll to position [1028, 0]
drag, startPoint x: 363, startPoint y: 372, endPoint x: 698, endPoint y: 407, distance: 337.4
drag, startPoint x: 714, startPoint y: 408, endPoint x: 908, endPoint y: 391, distance: 195.5
